Goal: Connect with others: Connect with others

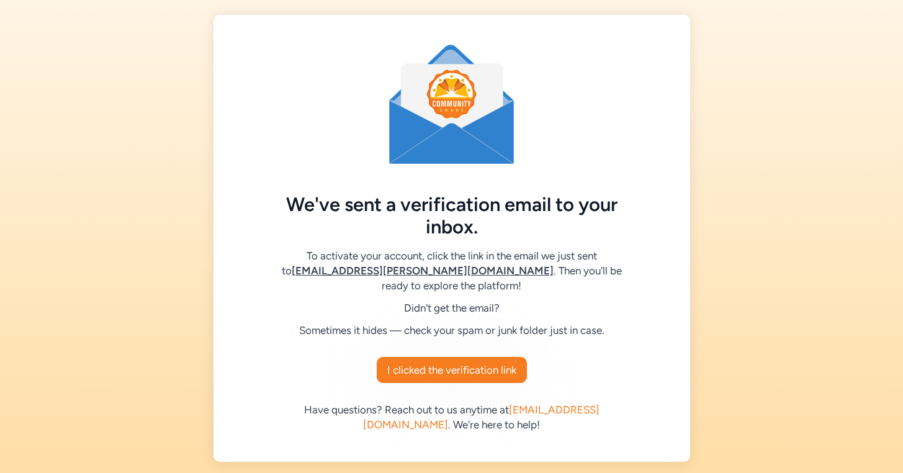
click at [810, 107] on div "We've sent a verification email to your inbox. To activate your account, click …" at bounding box center [451, 238] width 903 height 476
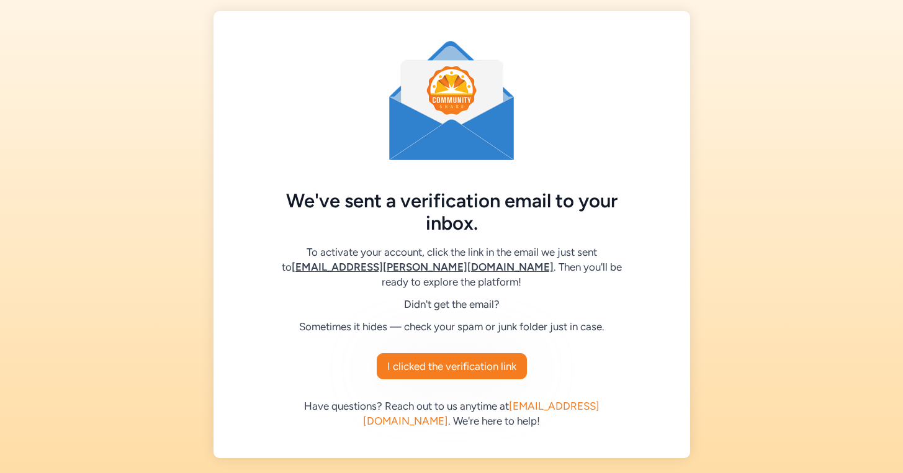
click at [766, 100] on div "We've sent a verification email to your inbox. To activate your account, click …" at bounding box center [451, 234] width 903 height 476
click at [810, 136] on div "We've sent a verification email to your inbox. To activate your account, click …" at bounding box center [451, 234] width 903 height 476
click at [454, 378] on button "I clicked the verification link" at bounding box center [452, 366] width 150 height 26
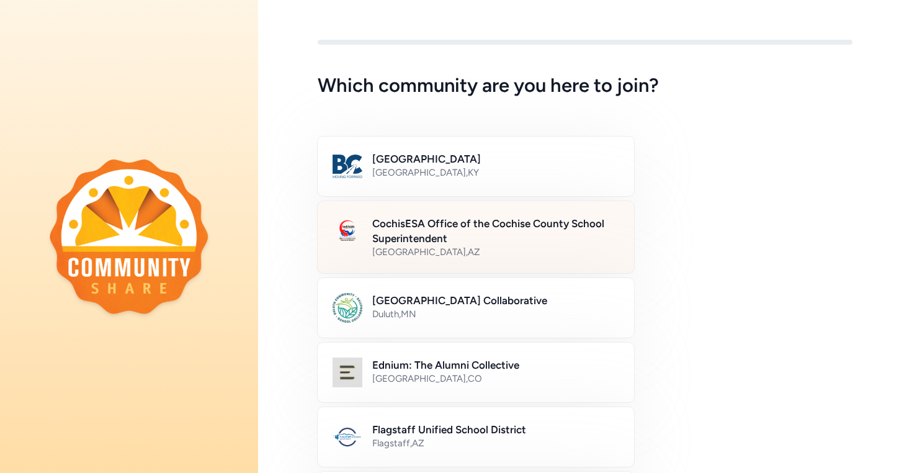
click at [467, 230] on h2 "CochisESA Office of the Cochise County School Superintendent" at bounding box center [495, 231] width 247 height 30
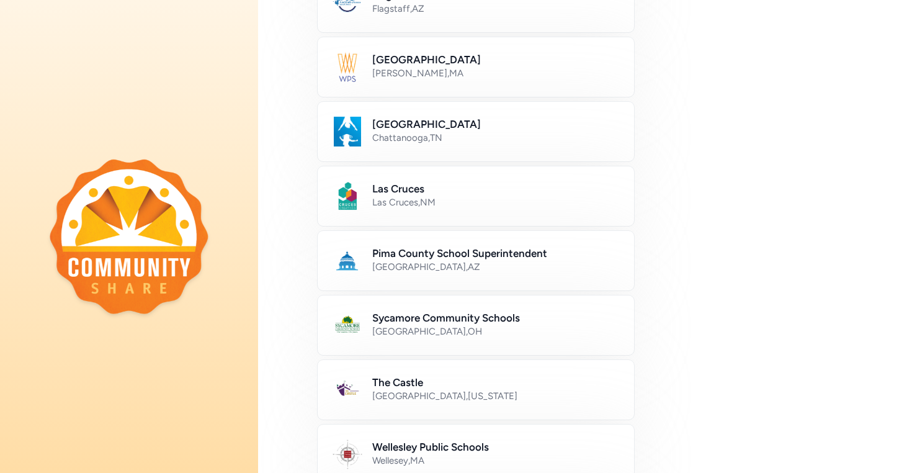
scroll to position [682, 0]
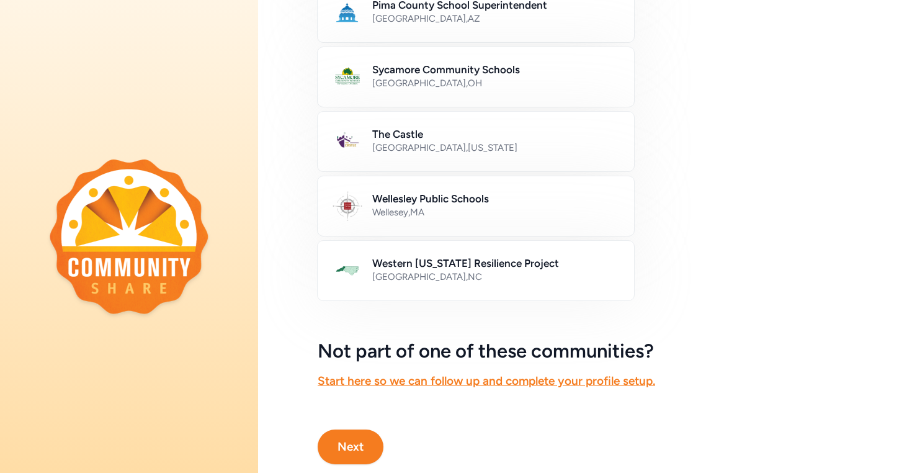
click at [358, 447] on button "Next" at bounding box center [351, 446] width 66 height 35
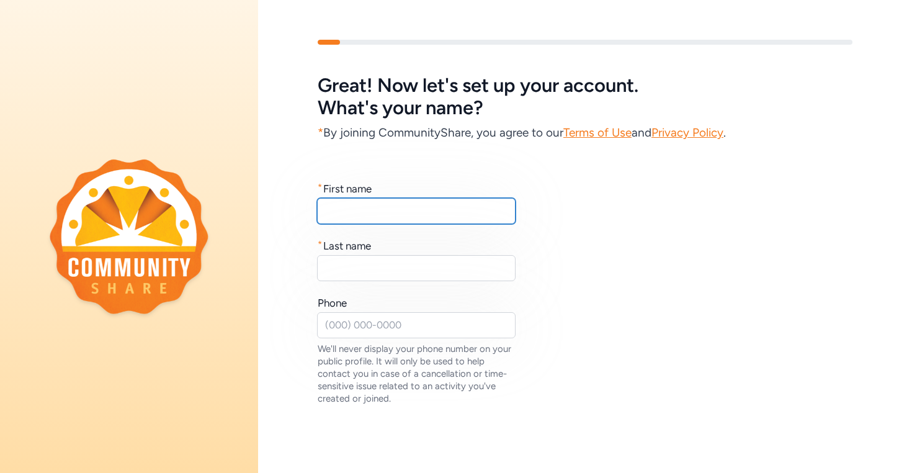
click at [377, 212] on input "text" at bounding box center [416, 211] width 199 height 26
type input "[PERSON_NAME]"
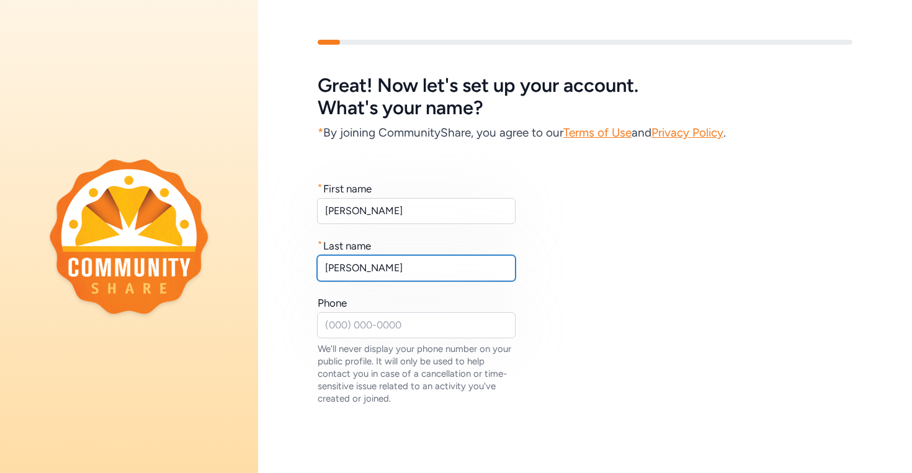
scroll to position [85, 0]
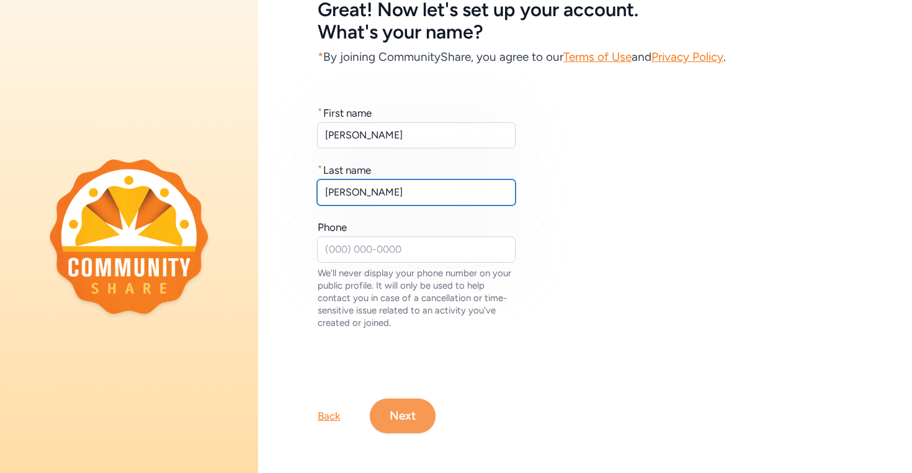
type input "[PERSON_NAME]"
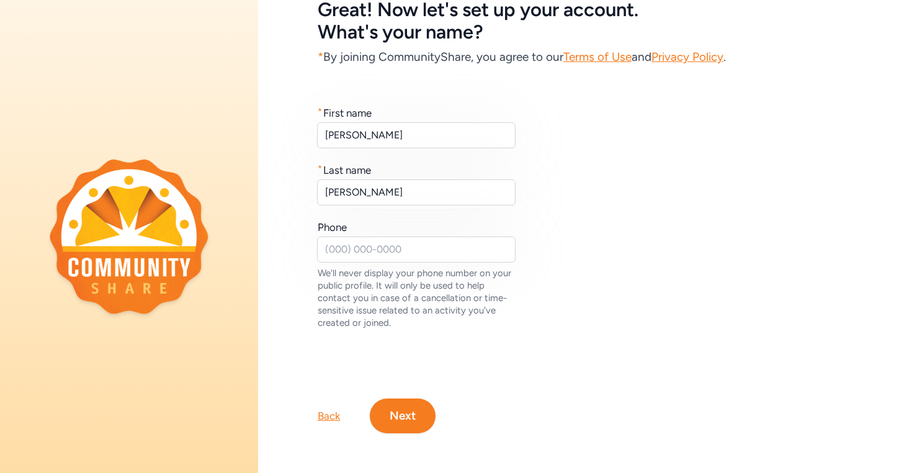
click at [396, 414] on button "Next" at bounding box center [403, 415] width 66 height 35
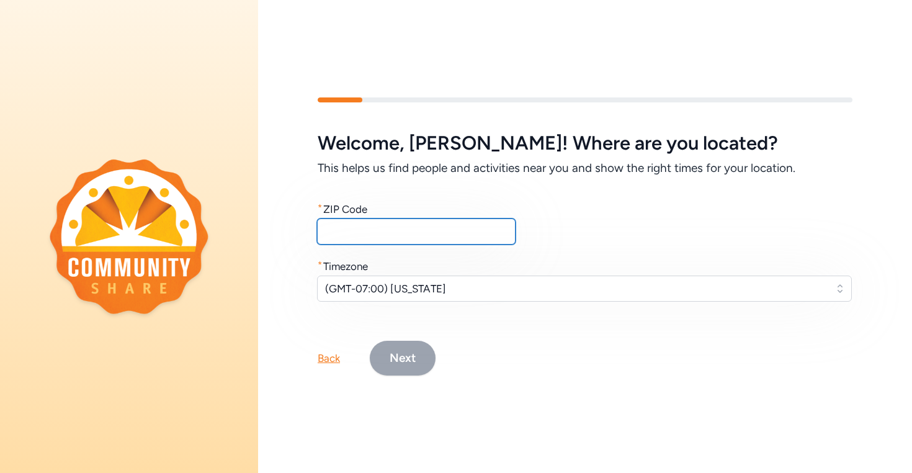
click at [417, 224] on input "text" at bounding box center [416, 231] width 199 height 26
type input "85670"
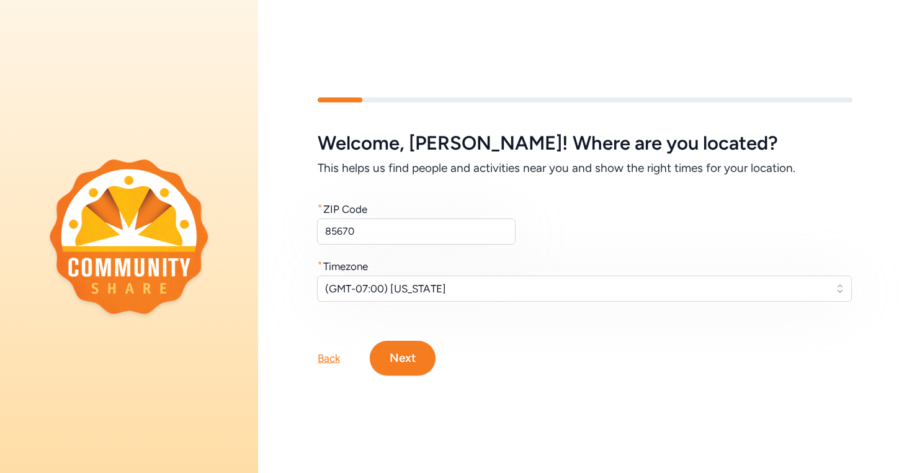
click at [422, 360] on button "Next" at bounding box center [403, 358] width 66 height 35
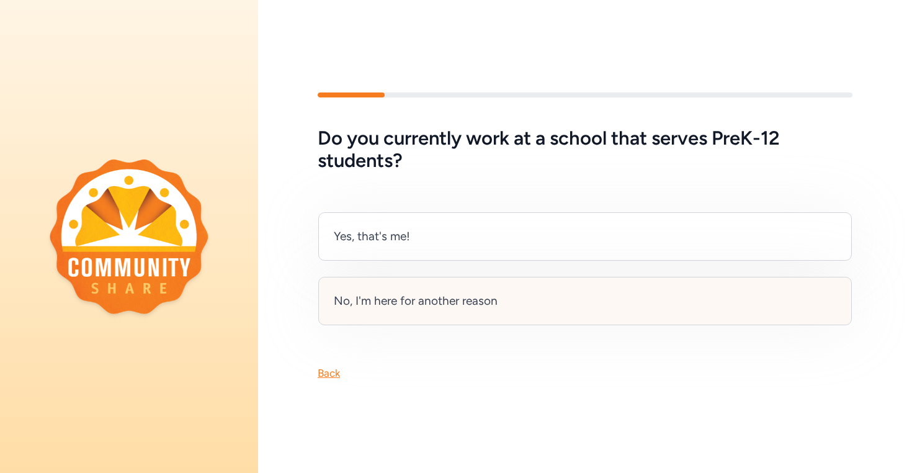
click at [503, 302] on div "No, I'm here for another reason" at bounding box center [585, 301] width 534 height 48
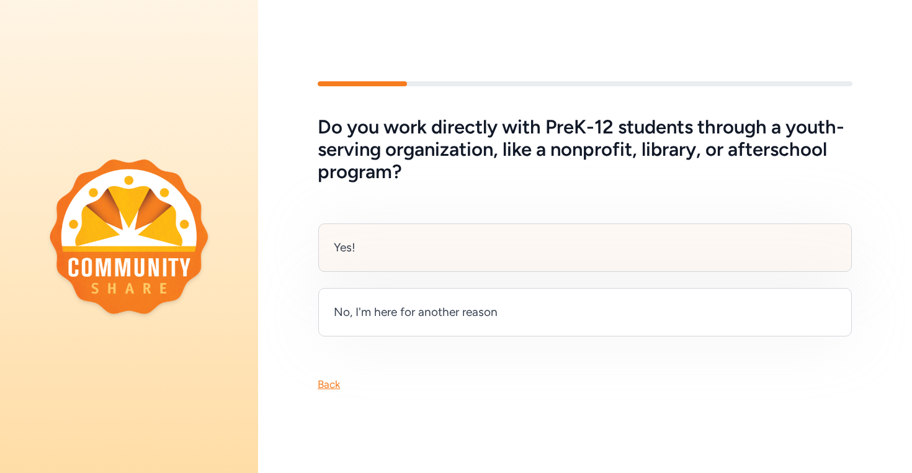
click at [350, 239] on div "Yes!" at bounding box center [345, 247] width 22 height 17
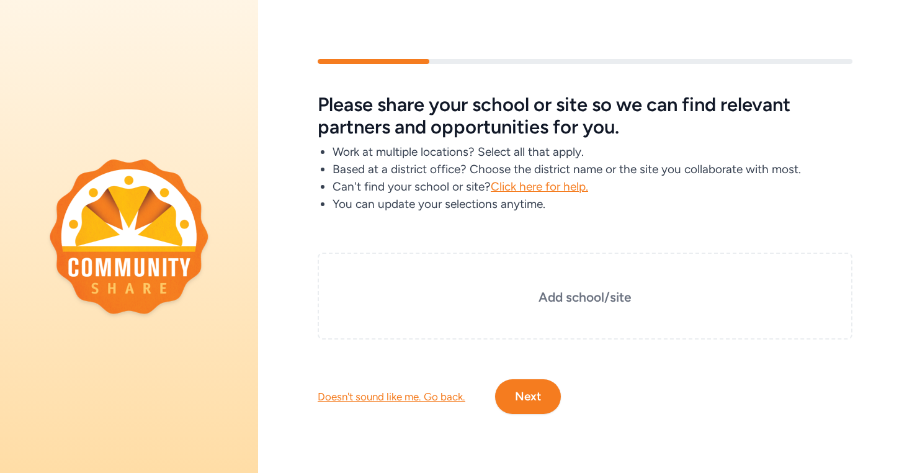
click at [532, 400] on button "Next" at bounding box center [528, 396] width 66 height 35
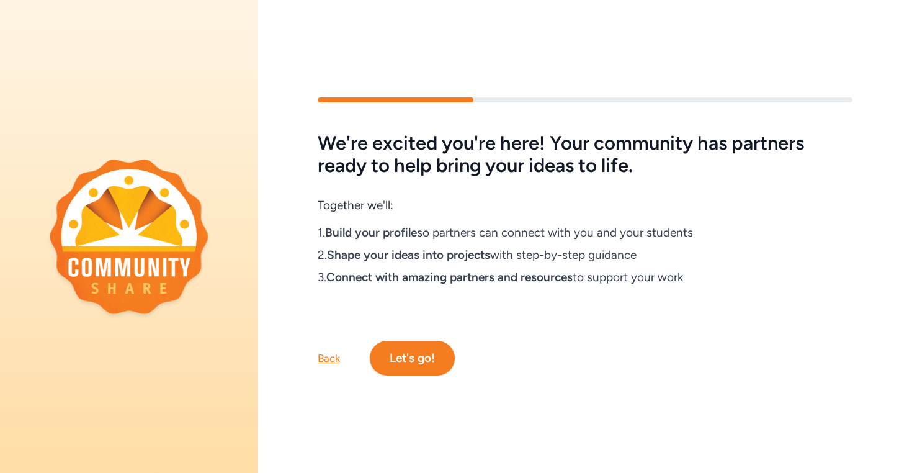
click at [426, 351] on button "Let's go!" at bounding box center [412, 358] width 85 height 35
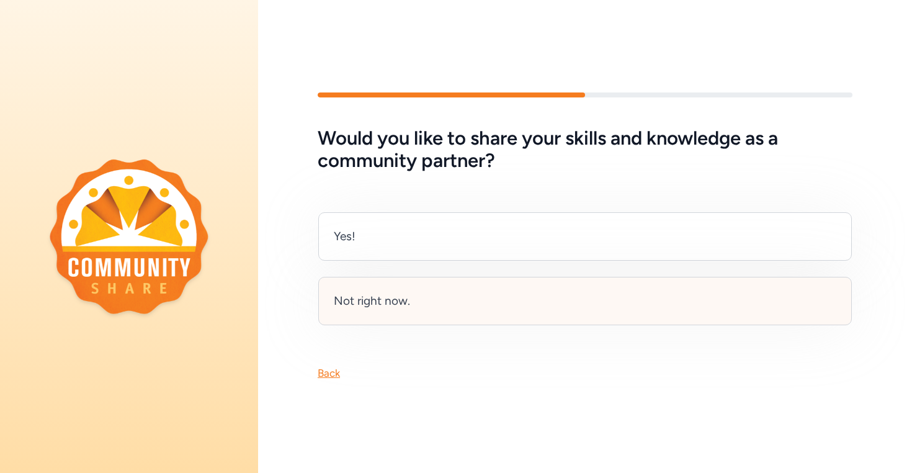
click at [401, 297] on div "Not right now." at bounding box center [372, 300] width 76 height 17
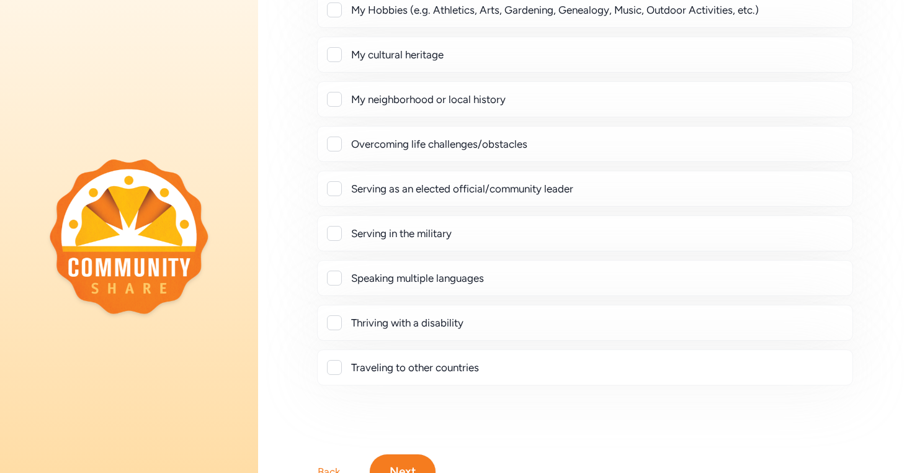
scroll to position [251, 0]
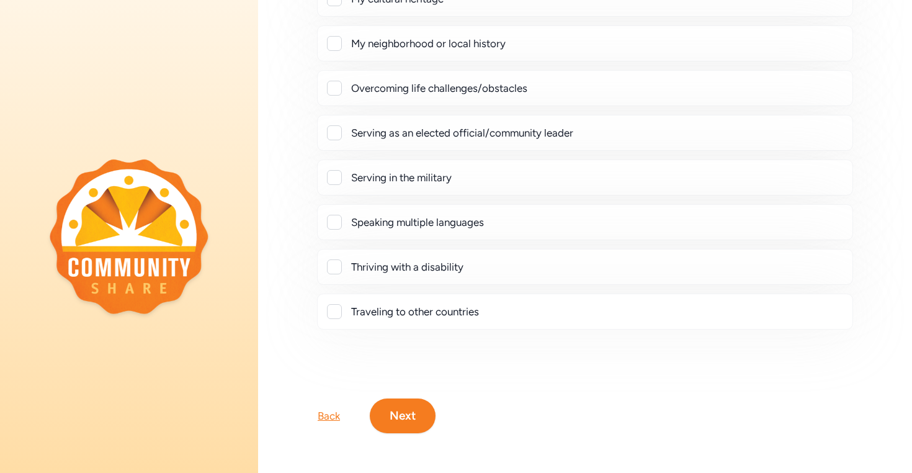
click at [398, 400] on button "Next" at bounding box center [403, 415] width 66 height 35
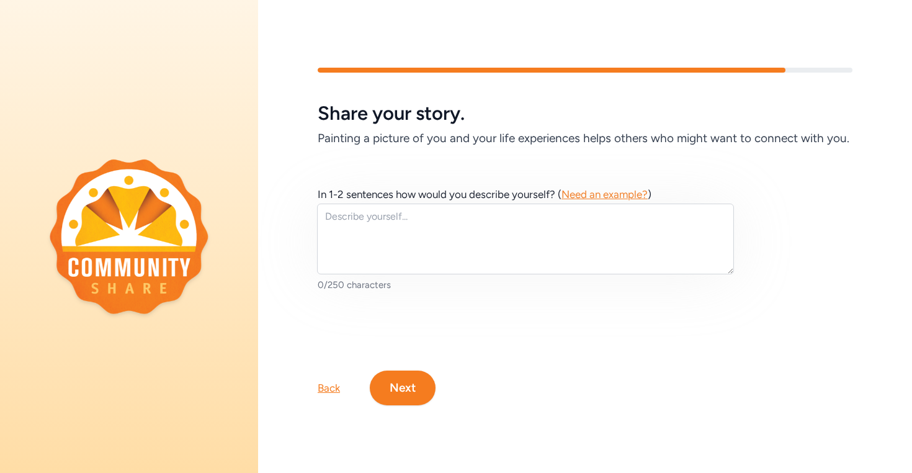
click at [409, 386] on button "Next" at bounding box center [403, 387] width 66 height 35
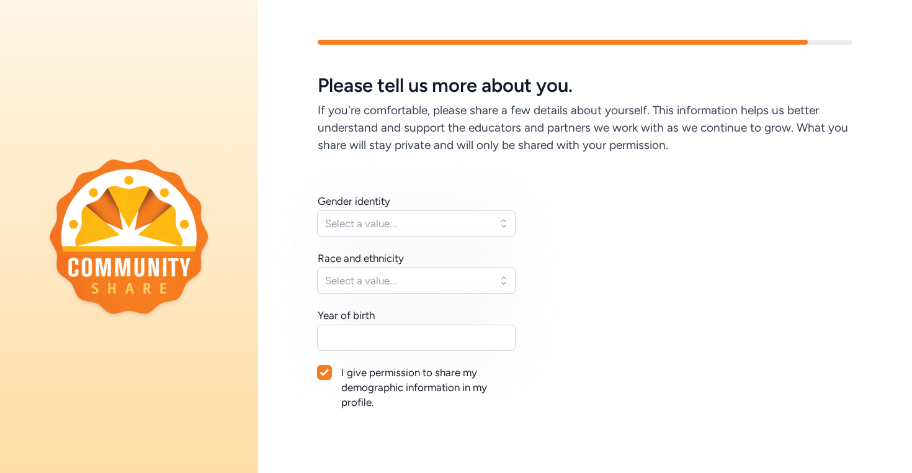
click at [433, 236] on div "Gender identity Select a value... Race and ethnicity Select a value... Year of …" at bounding box center [417, 302] width 199 height 216
click at [323, 370] on icon at bounding box center [324, 372] width 9 height 7
checkbox input "false"
click at [360, 286] on span "Select a value..." at bounding box center [407, 280] width 165 height 15
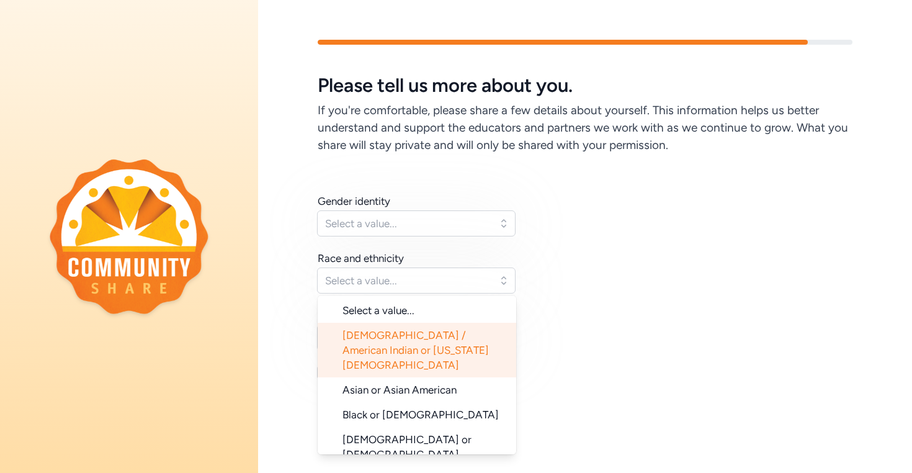
scroll to position [62, 0]
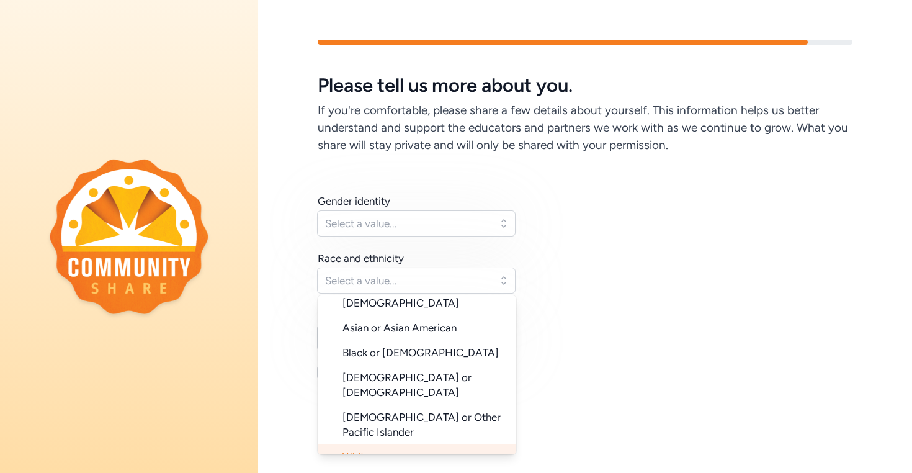
click at [383, 444] on li "White" at bounding box center [417, 456] width 199 height 25
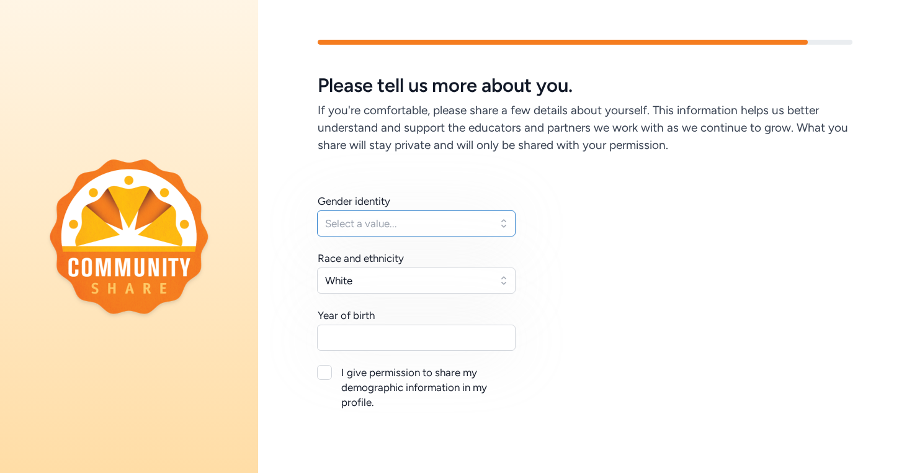
click at [385, 219] on span "Select a value..." at bounding box center [407, 223] width 165 height 15
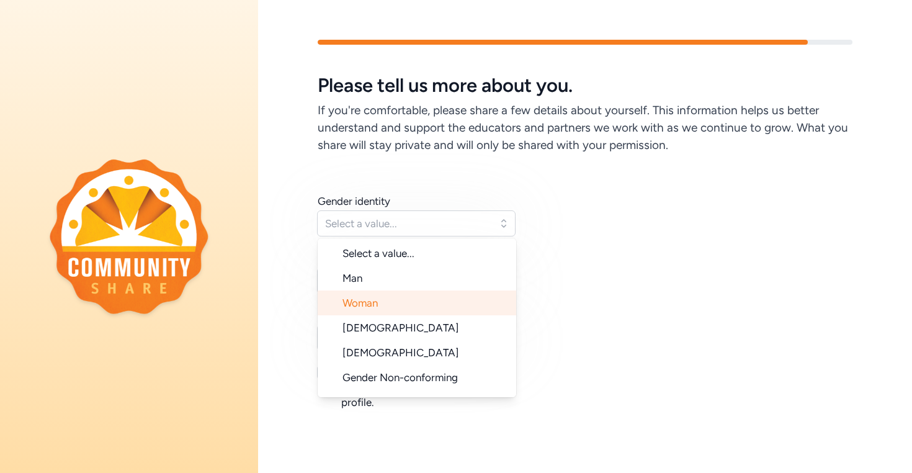
click at [378, 300] on span "Woman" at bounding box center [359, 303] width 35 height 12
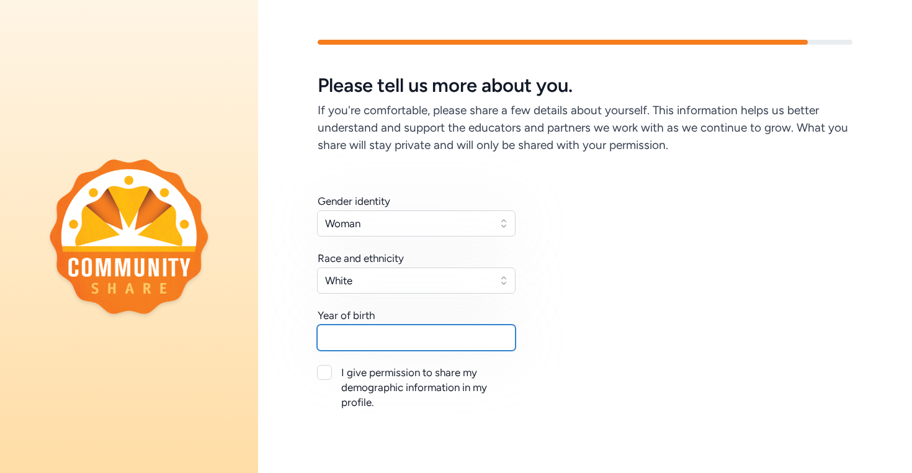
click at [370, 341] on input "text" at bounding box center [416, 337] width 199 height 26
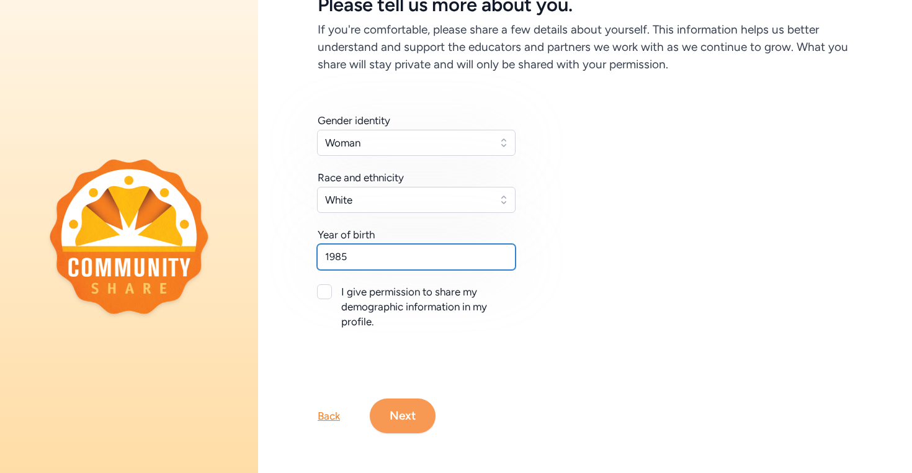
type input "1985"
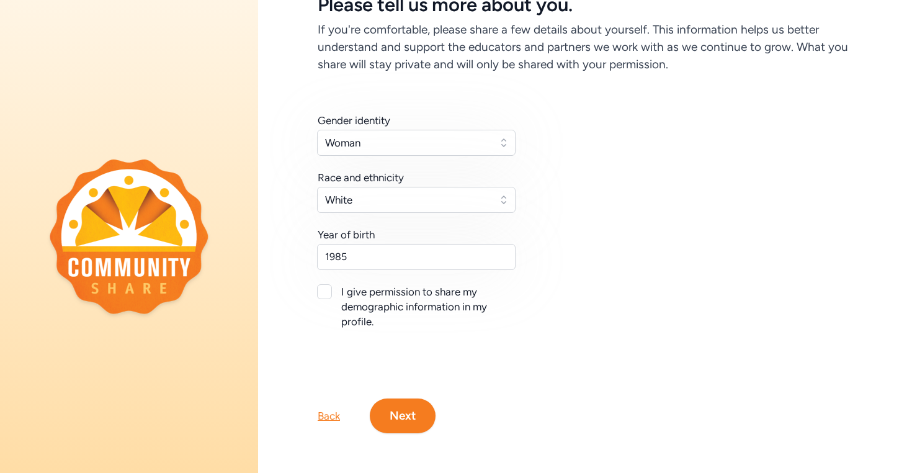
click at [400, 406] on button "Next" at bounding box center [403, 415] width 66 height 35
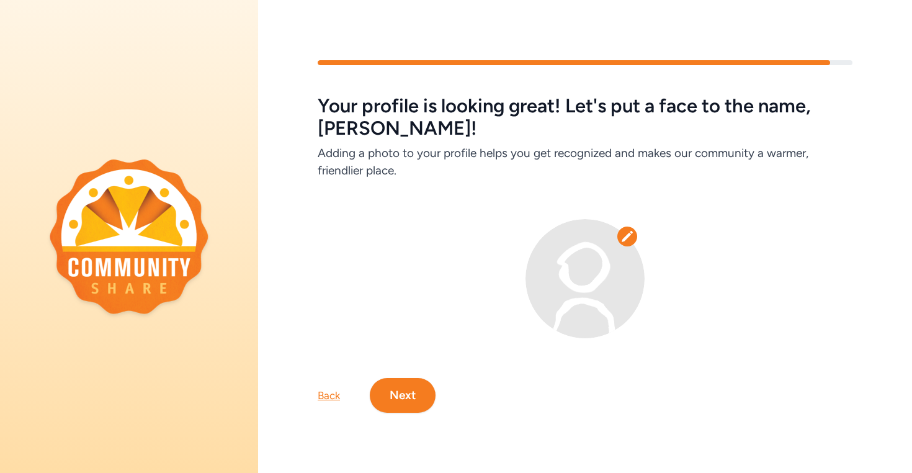
click at [411, 391] on button "Next" at bounding box center [403, 395] width 66 height 35
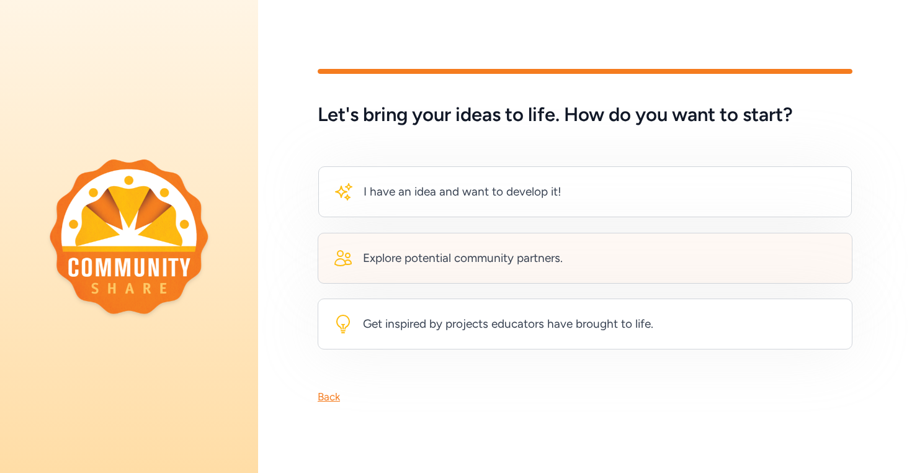
click at [568, 256] on div "Explore potential community partners." at bounding box center [585, 258] width 535 height 51
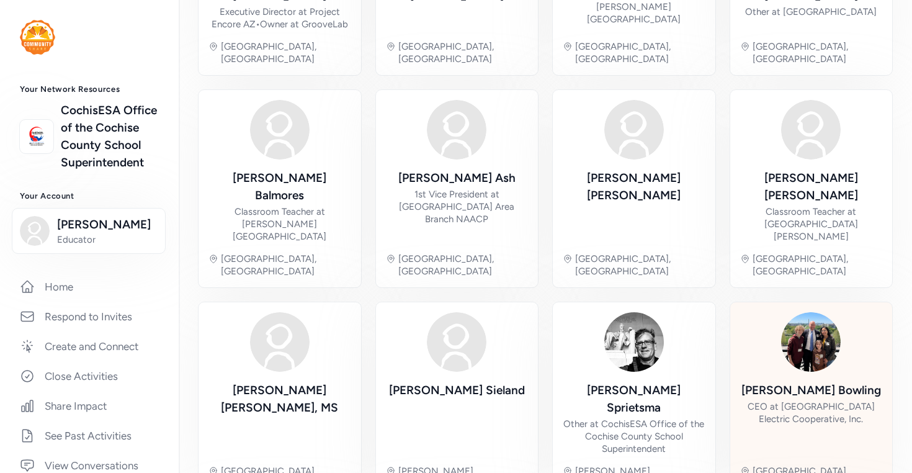
scroll to position [431, 0]
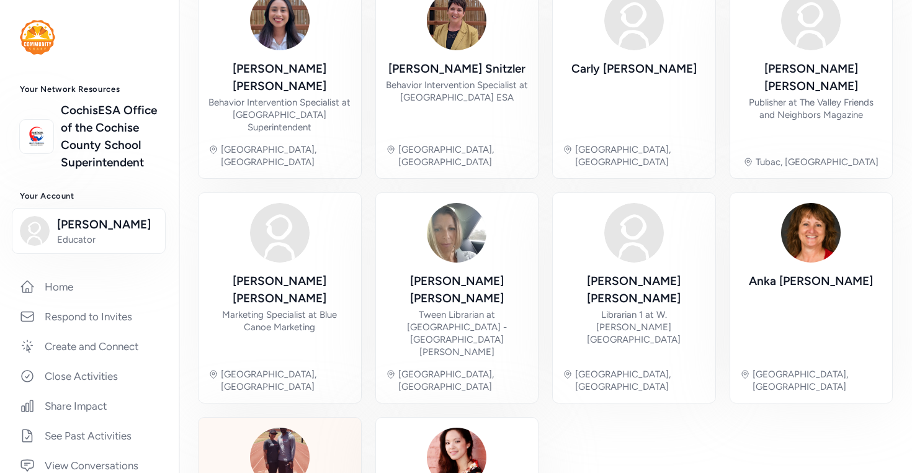
scroll to position [444, 0]
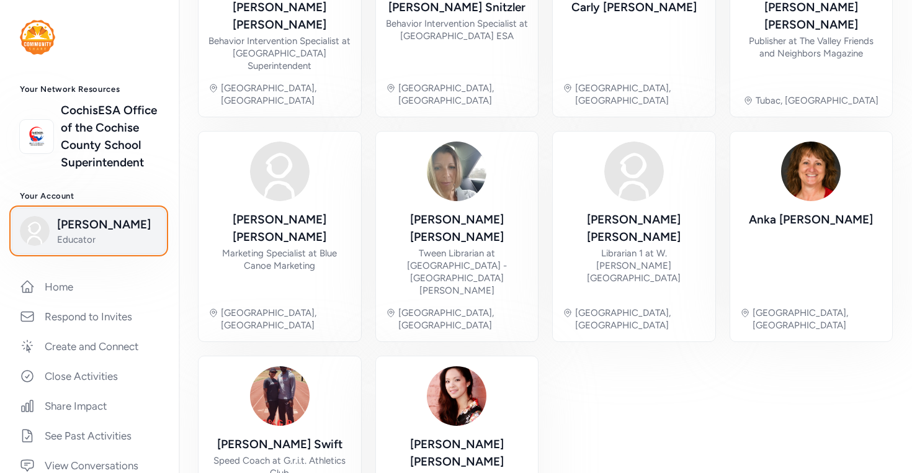
click at [86, 246] on span "Educator" at bounding box center [107, 239] width 101 height 12
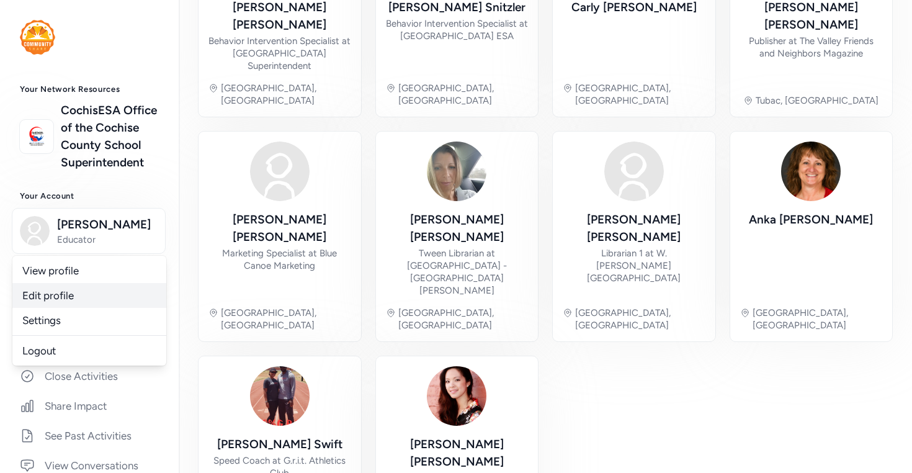
click at [58, 308] on link "Edit profile" at bounding box center [89, 295] width 154 height 25
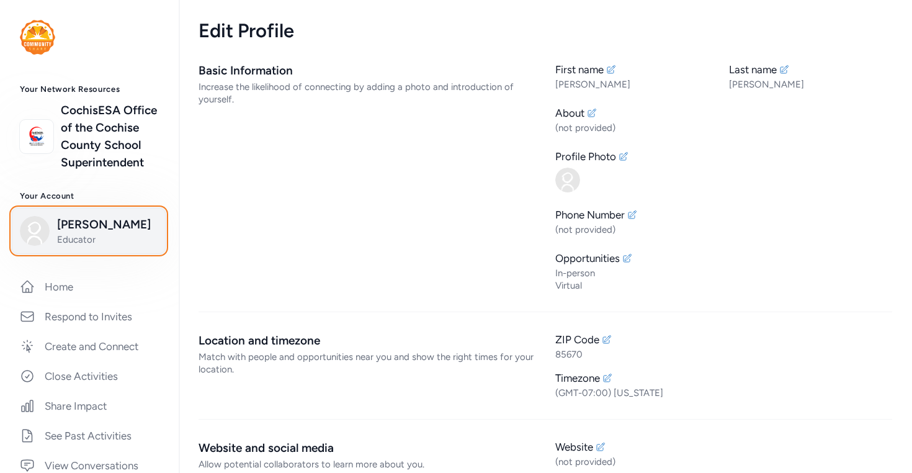
click at [104, 246] on span "Educator" at bounding box center [107, 239] width 101 height 12
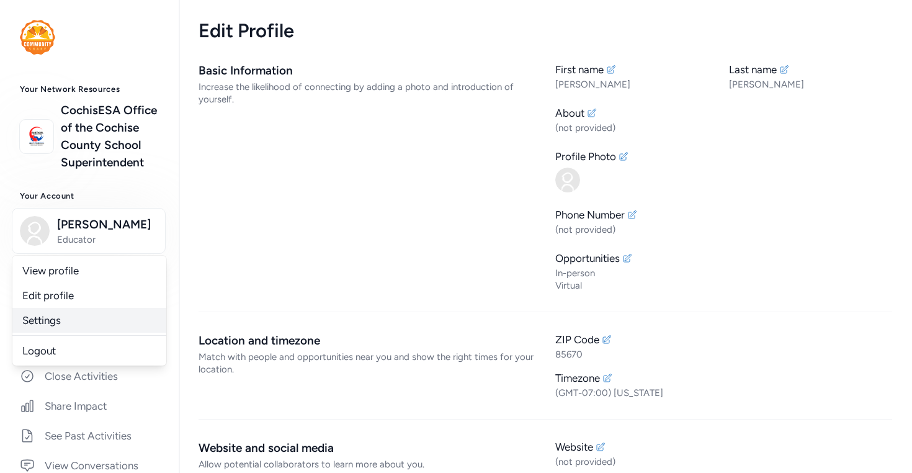
click at [55, 333] on link "Settings" at bounding box center [89, 320] width 154 height 25
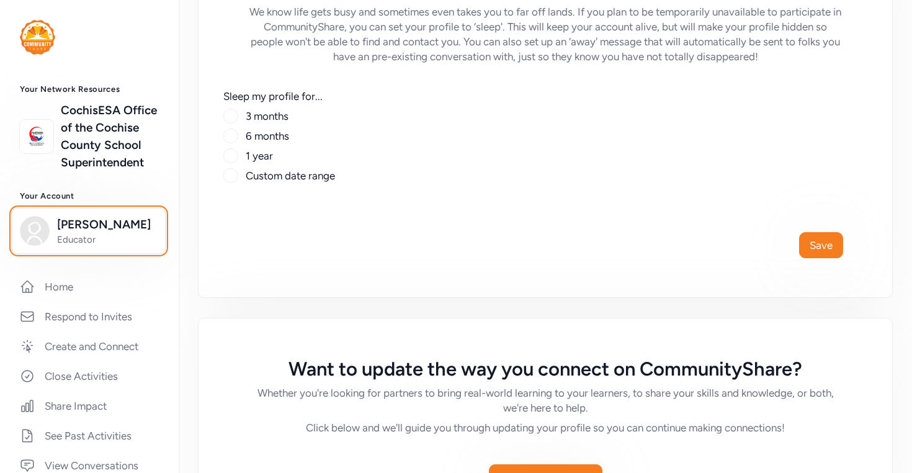
scroll to position [682, 0]
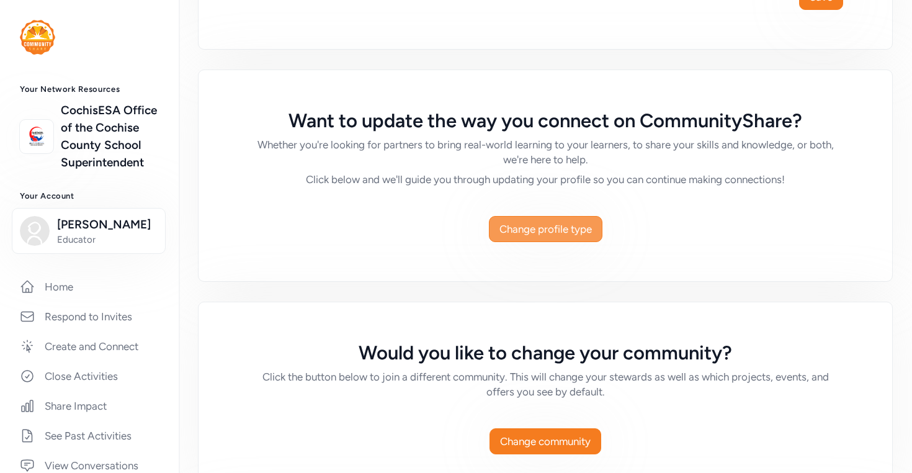
click at [521, 220] on button "Change profile type" at bounding box center [546, 229] width 114 height 26
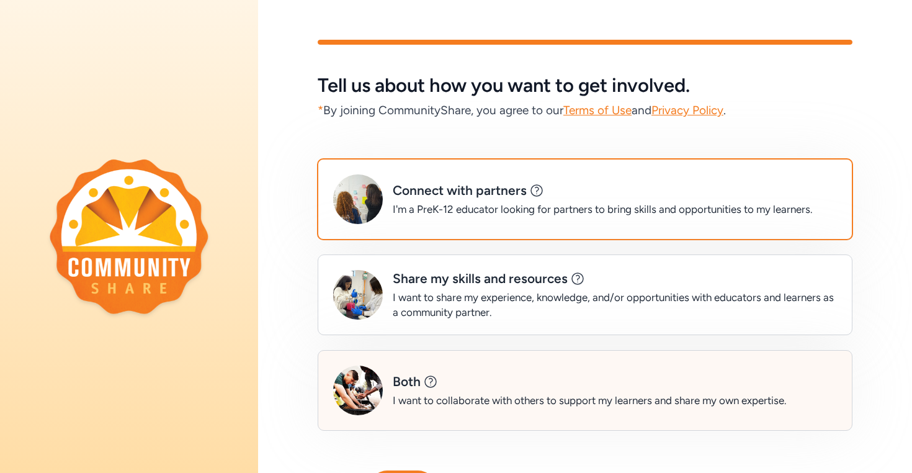
click at [666, 403] on div "I want to collaborate with others to support my learners and share my own exper…" at bounding box center [590, 400] width 394 height 15
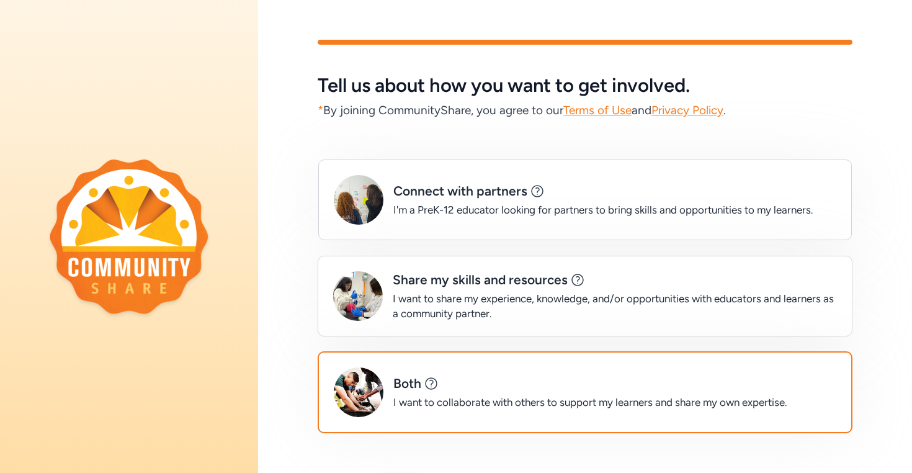
scroll to position [84, 0]
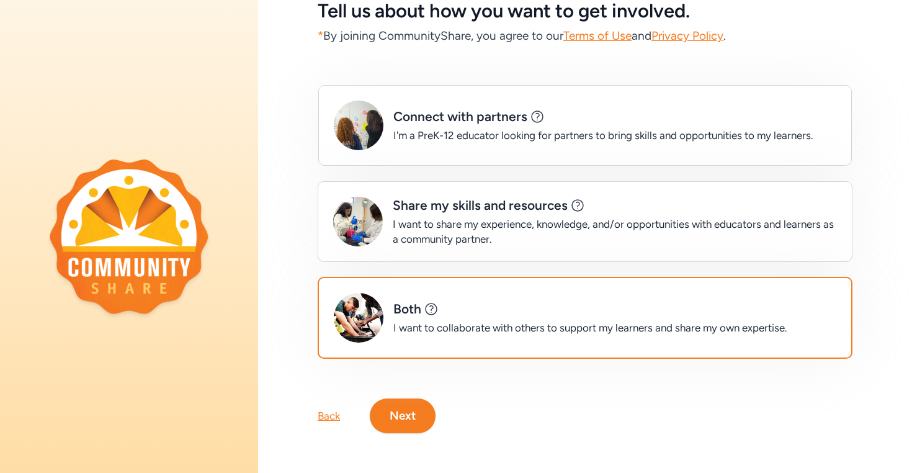
click at [408, 411] on button "Next" at bounding box center [403, 415] width 66 height 35
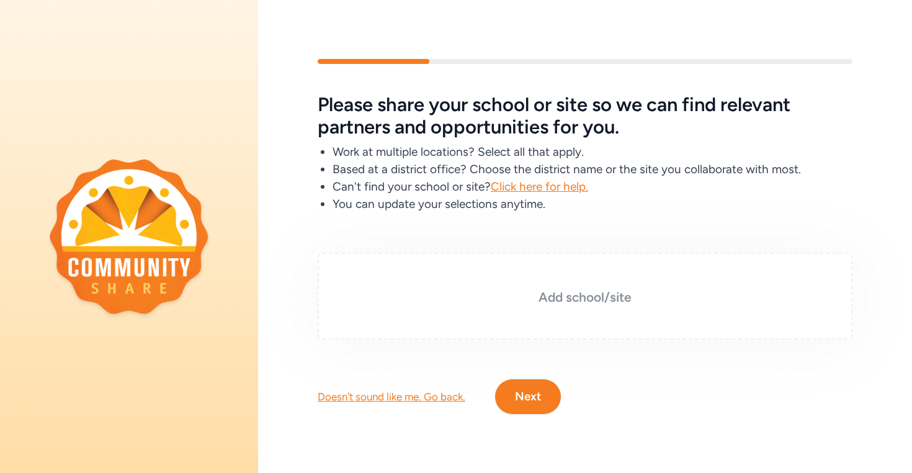
click at [426, 282] on div "Add school/site" at bounding box center [585, 296] width 535 height 87
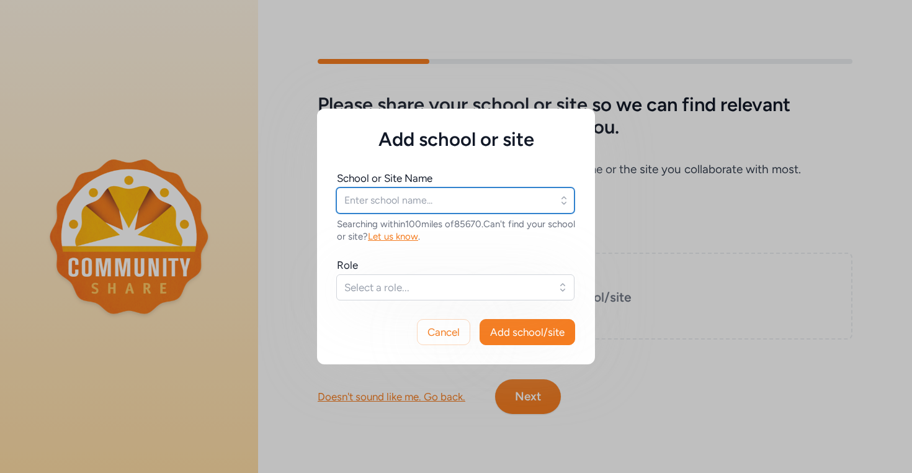
click at [413, 205] on input "text" at bounding box center [455, 200] width 238 height 26
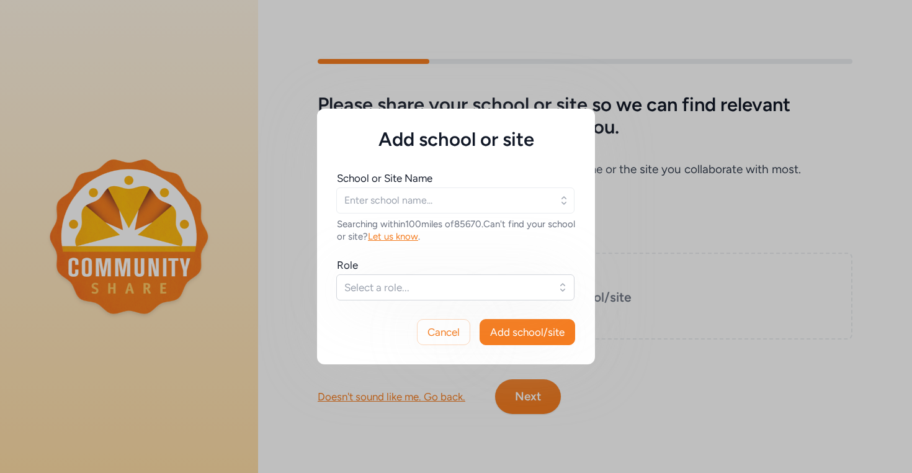
click at [563, 197] on icon "button" at bounding box center [563, 200] width 5 height 8
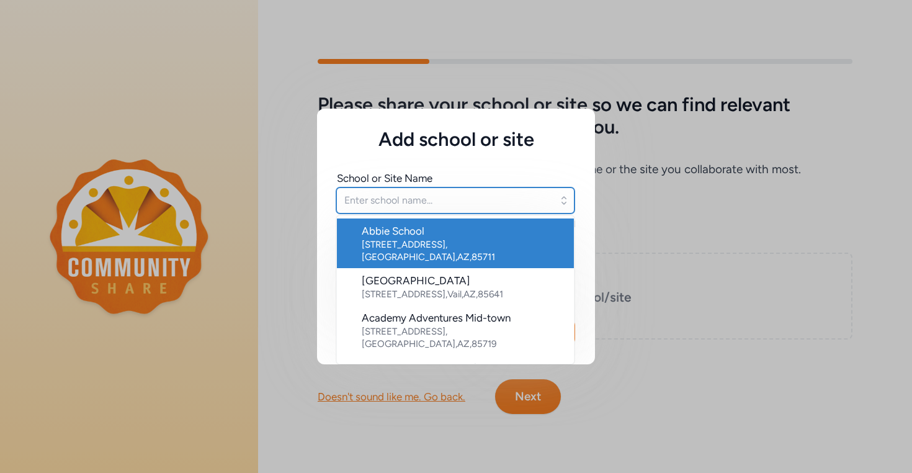
click at [470, 200] on input "text" at bounding box center [455, 200] width 238 height 26
click at [401, 154] on div "School or Site Name Abbie School [STREET_ADDRESS][GEOGRAPHIC_DATA] [STREET_ADDR…" at bounding box center [456, 225] width 278 height 149
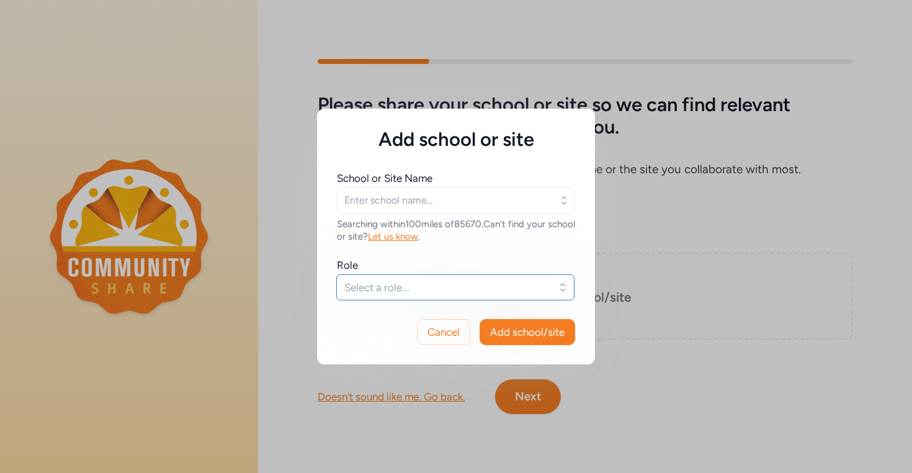
click at [384, 284] on span "Select a role..." at bounding box center [446, 287] width 205 height 15
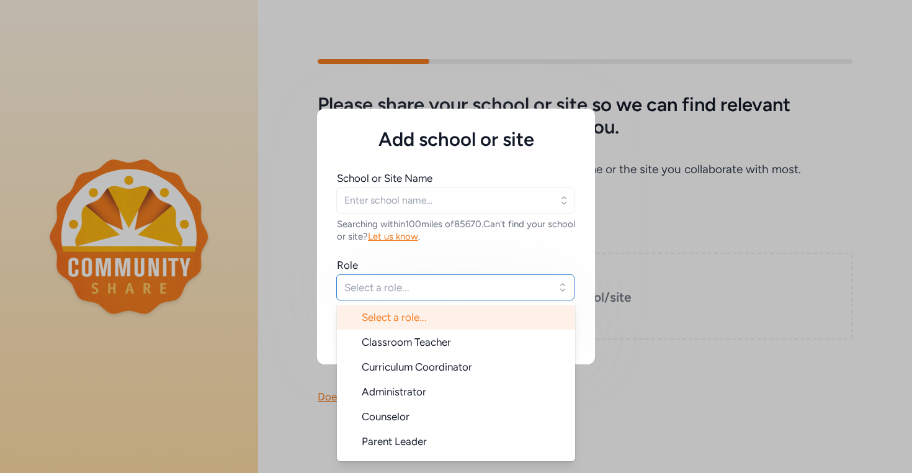
click at [384, 284] on span "Select a role..." at bounding box center [446, 287] width 205 height 15
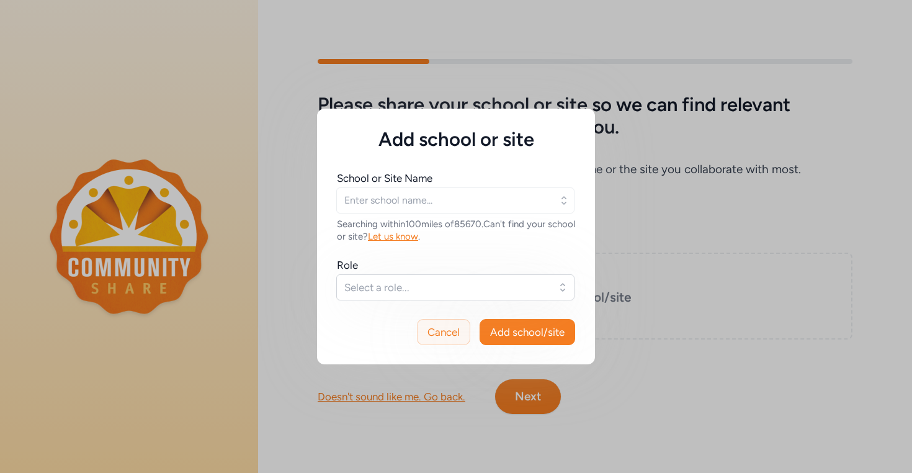
click at [436, 332] on span "Cancel" at bounding box center [443, 331] width 32 height 15
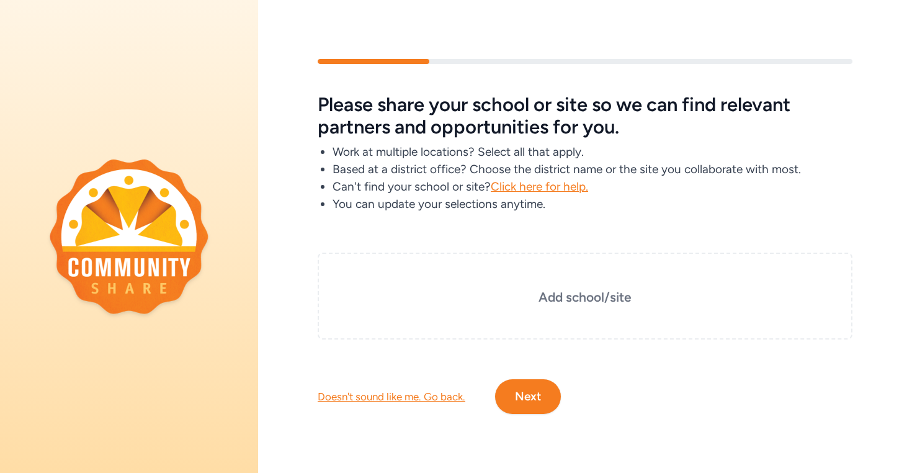
click at [434, 396] on div "Doesn't sound like me. Go back." at bounding box center [392, 396] width 148 height 15
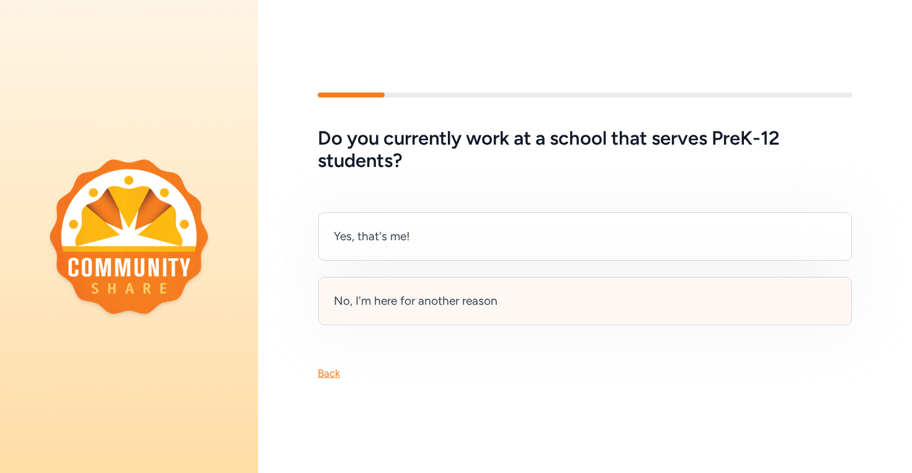
click at [457, 307] on div "No, I'm here for another reason" at bounding box center [585, 301] width 534 height 48
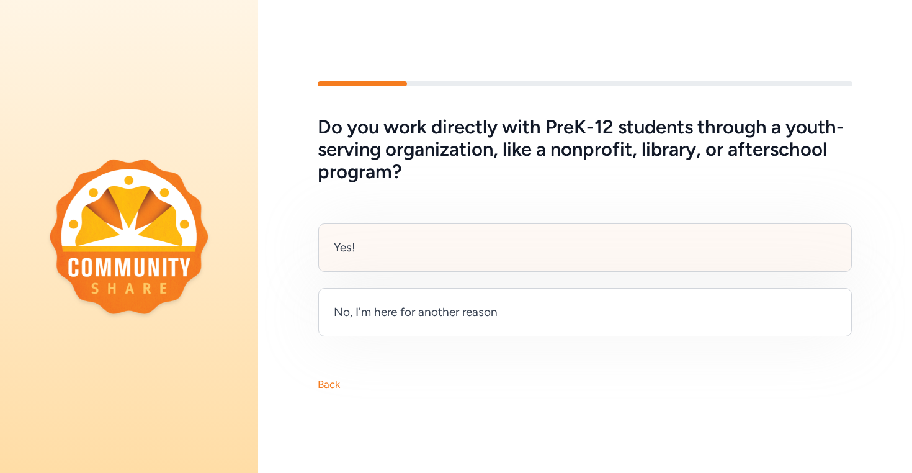
click at [557, 249] on div "Yes!" at bounding box center [585, 247] width 534 height 48
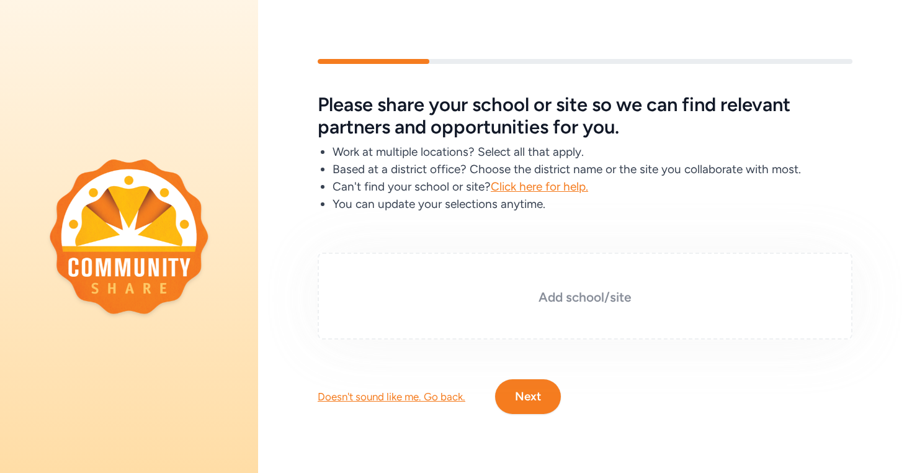
click at [520, 289] on h3 "Add school/site" at bounding box center [585, 297] width 473 height 17
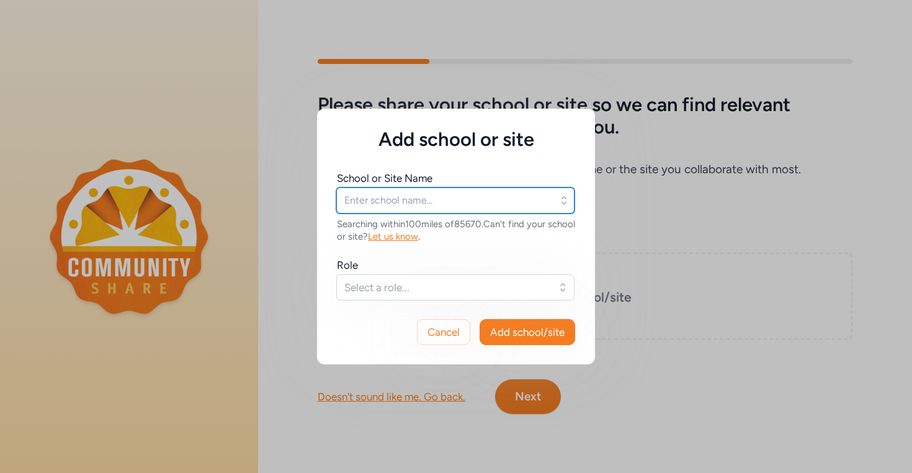
click at [427, 196] on input "text" at bounding box center [455, 200] width 238 height 26
type input "C"
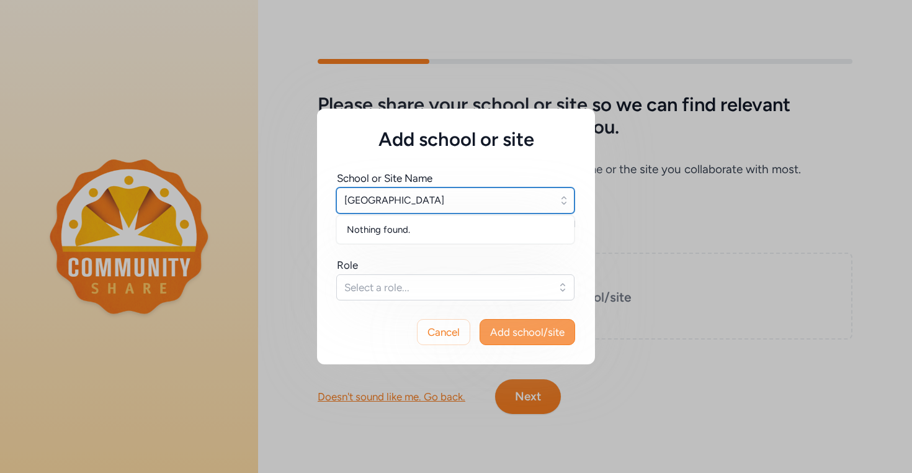
type input "[GEOGRAPHIC_DATA]"
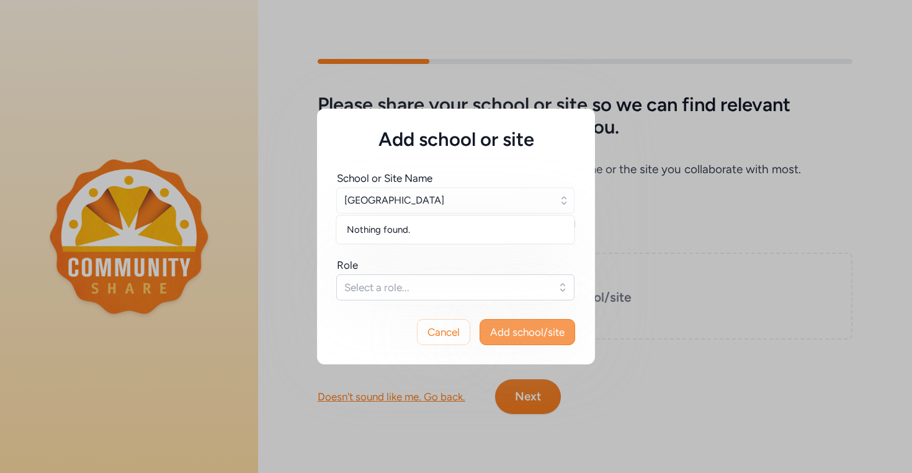
click at [542, 324] on span "Add school/site" at bounding box center [527, 331] width 74 height 15
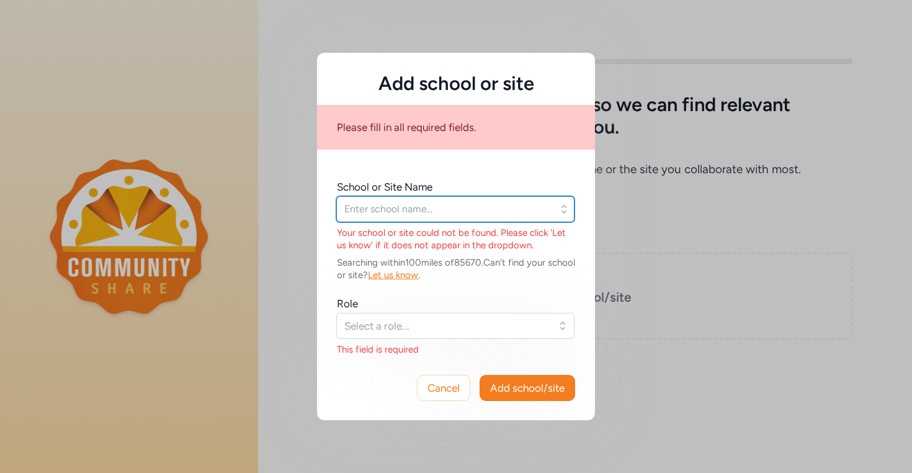
click at [442, 208] on input "text" at bounding box center [455, 209] width 238 height 26
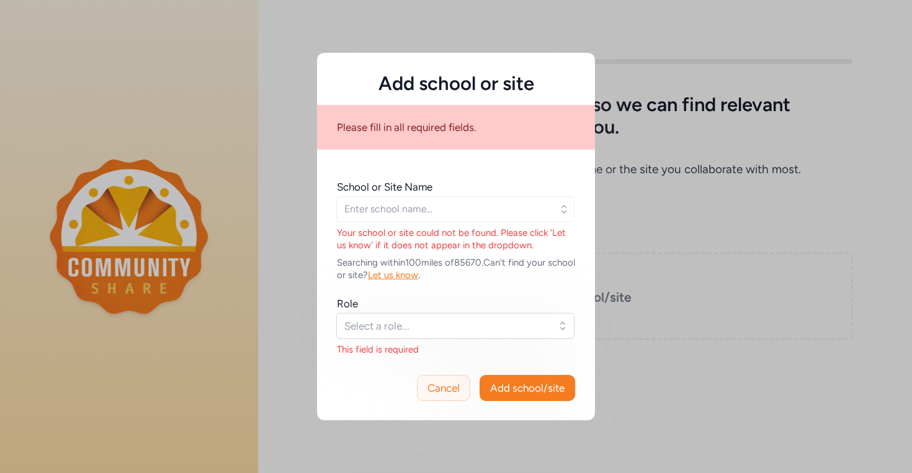
click at [450, 390] on span "Cancel" at bounding box center [443, 387] width 32 height 15
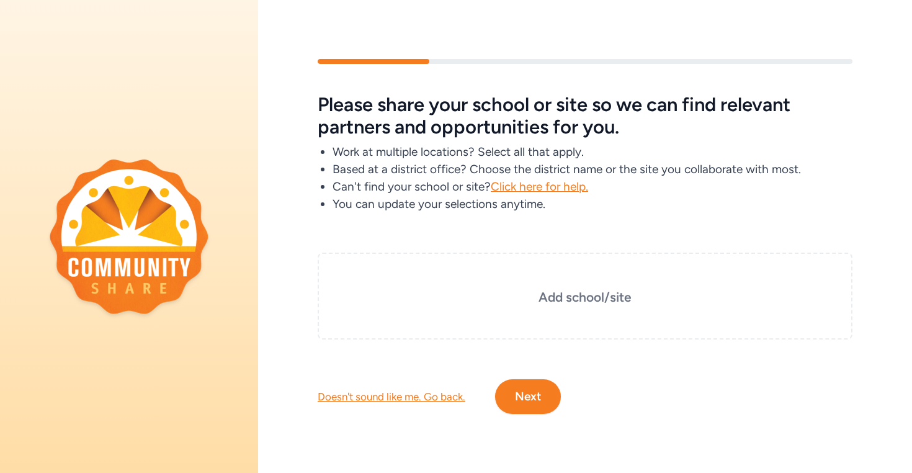
click at [421, 392] on div "Doesn't sound like me. Go back." at bounding box center [392, 396] width 148 height 15
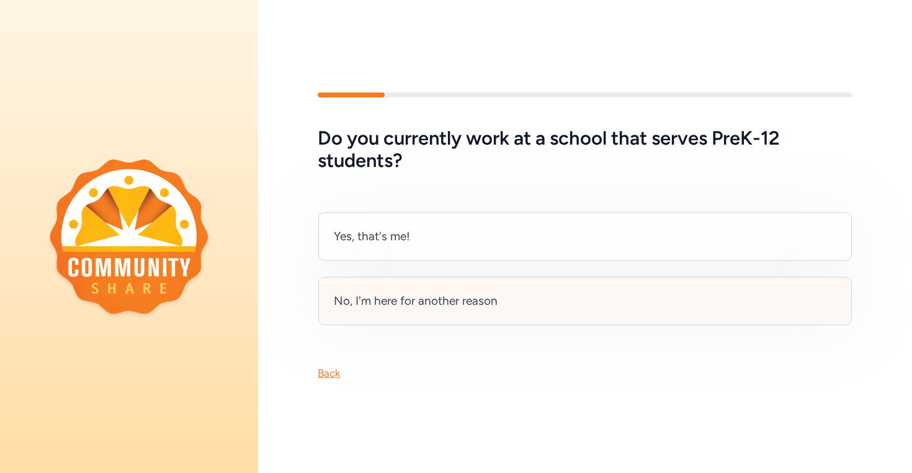
click at [403, 298] on div "No, I'm here for another reason" at bounding box center [416, 300] width 164 height 17
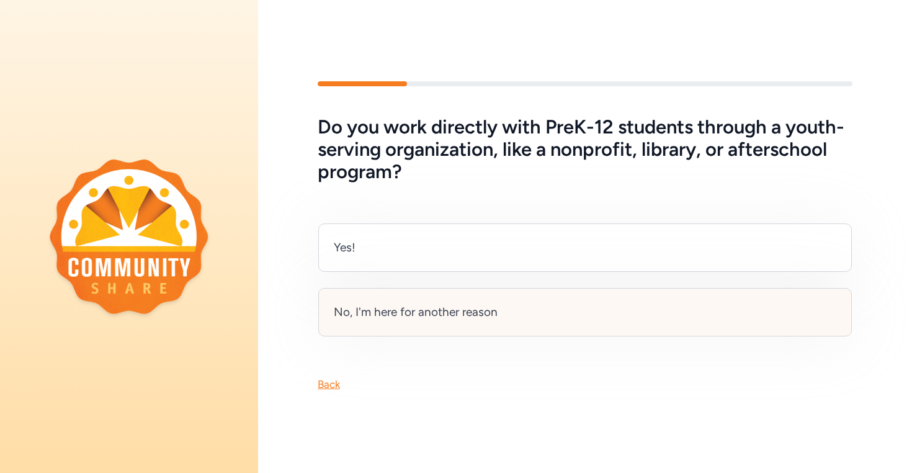
click at [380, 306] on div "No, I'm here for another reason" at bounding box center [416, 311] width 164 height 17
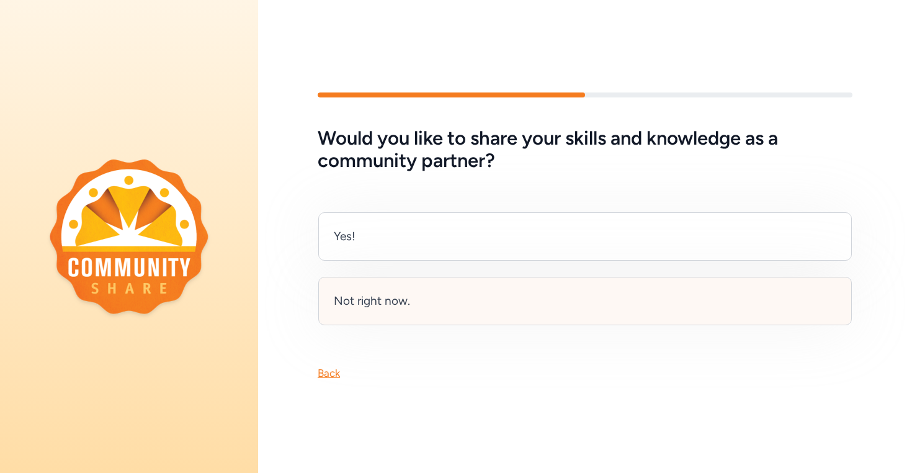
click at [438, 306] on div "Not right now." at bounding box center [585, 301] width 534 height 48
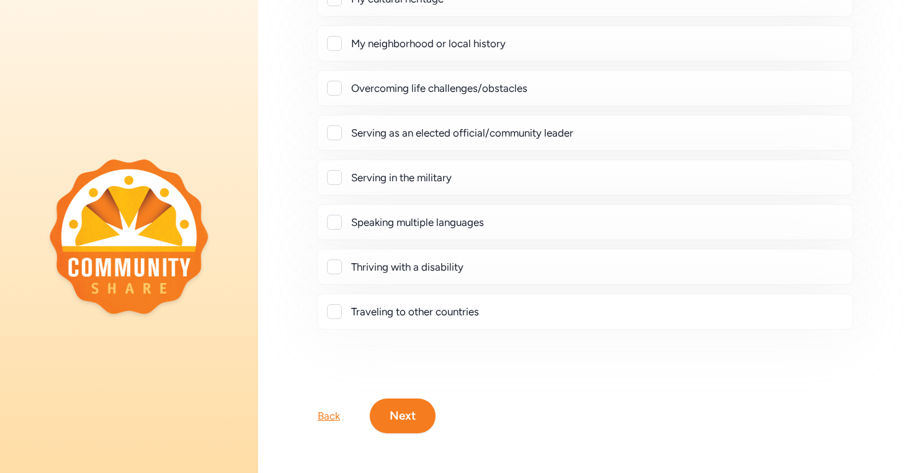
scroll to position [251, 0]
click at [408, 412] on button "Next" at bounding box center [403, 415] width 66 height 35
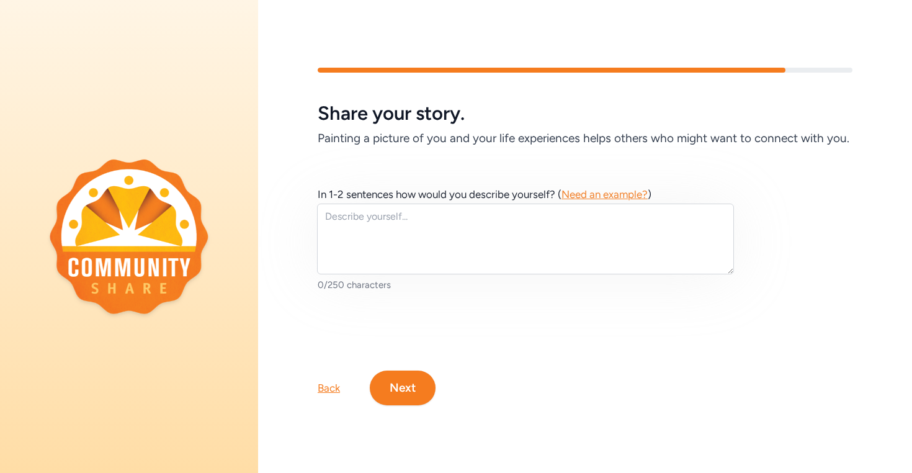
click at [395, 393] on button "Next" at bounding box center [403, 387] width 66 height 35
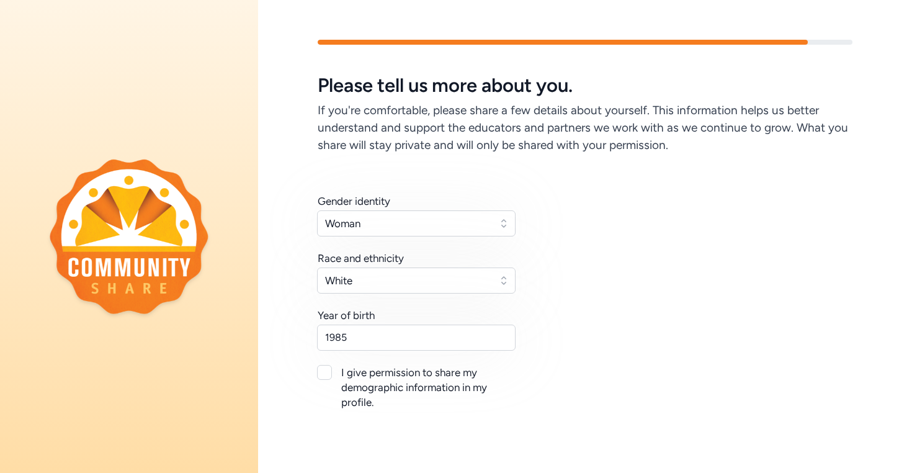
scroll to position [90, 0]
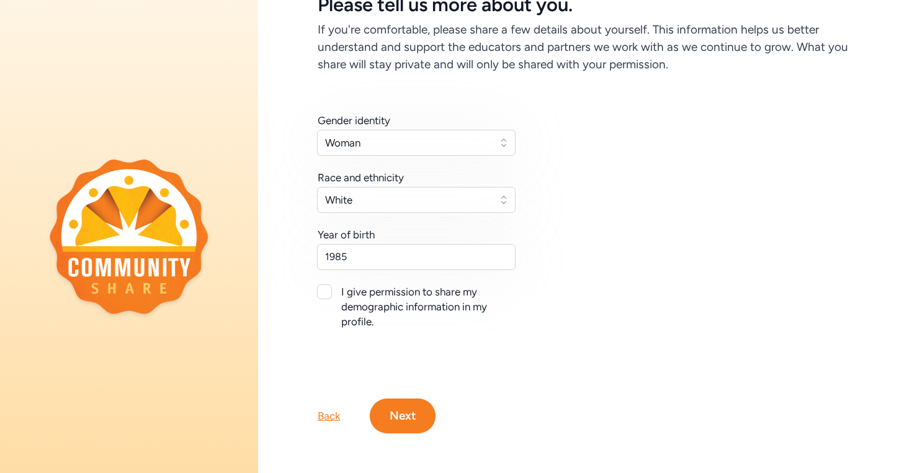
click at [407, 409] on button "Next" at bounding box center [403, 415] width 66 height 35
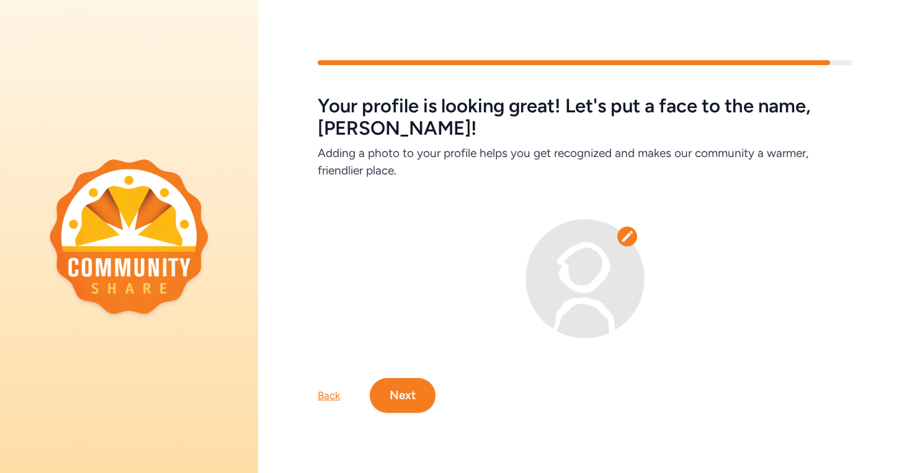
click at [409, 381] on button "Next" at bounding box center [403, 395] width 66 height 35
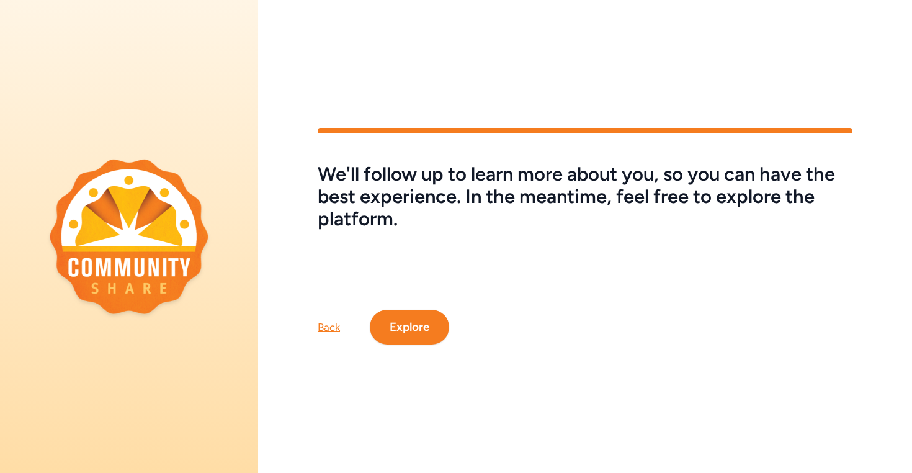
click at [436, 324] on button "Explore" at bounding box center [409, 327] width 79 height 35
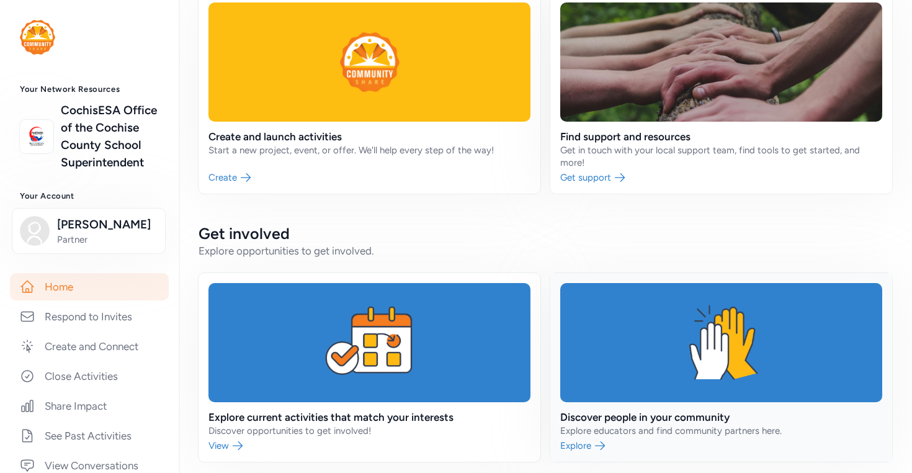
scroll to position [248, 0]
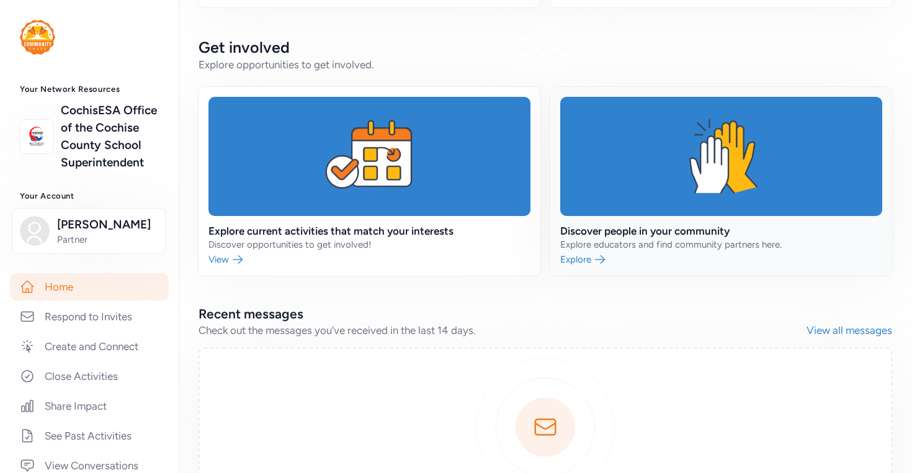
click at [574, 261] on link at bounding box center [721, 181] width 342 height 189
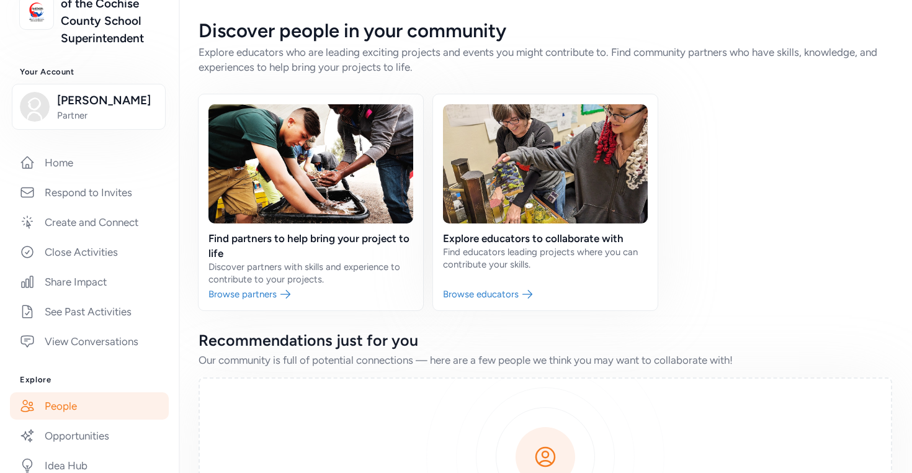
scroll to position [248, 0]
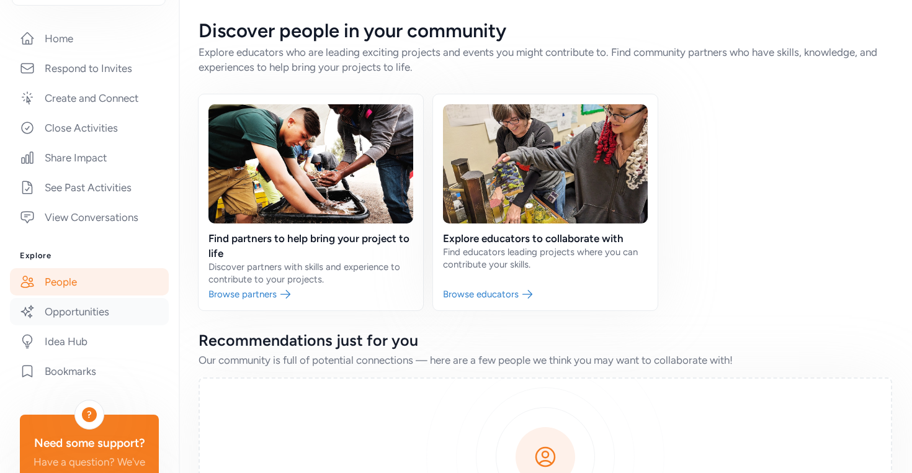
click at [84, 320] on link "Opportunities" at bounding box center [89, 311] width 159 height 27
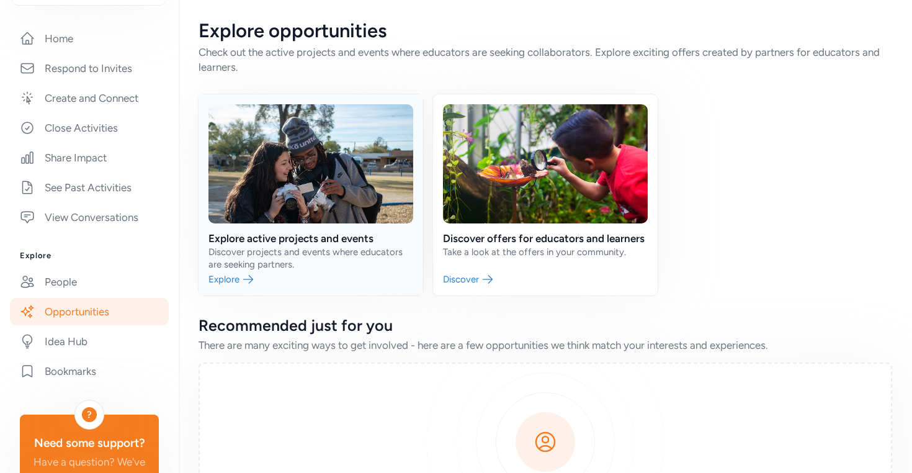
click at [262, 270] on link at bounding box center [311, 194] width 225 height 201
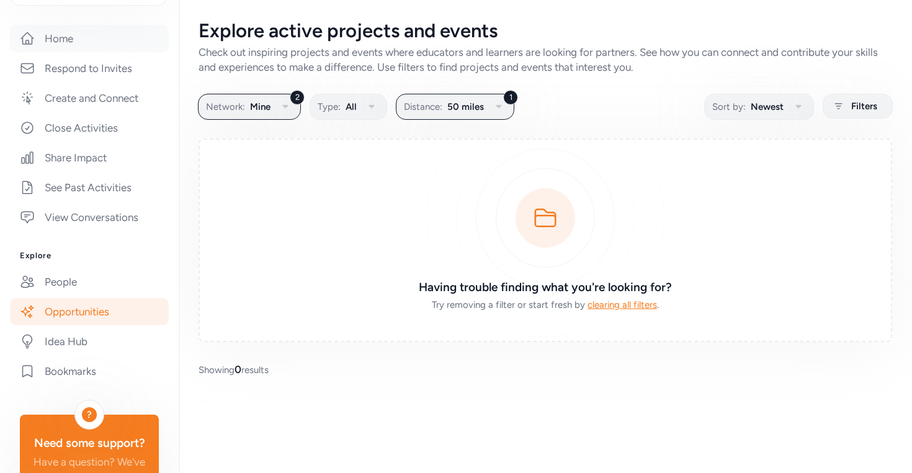
click at [62, 52] on link "Home" at bounding box center [89, 38] width 159 height 27
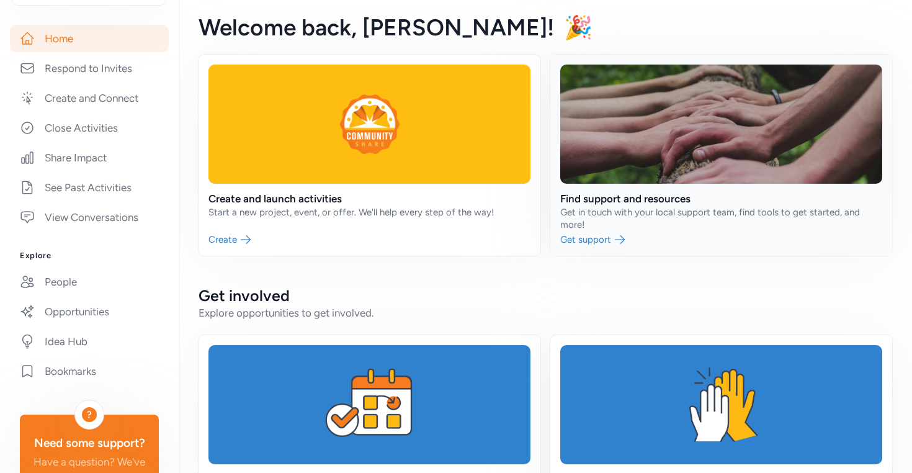
click at [637, 206] on link at bounding box center [721, 155] width 342 height 201
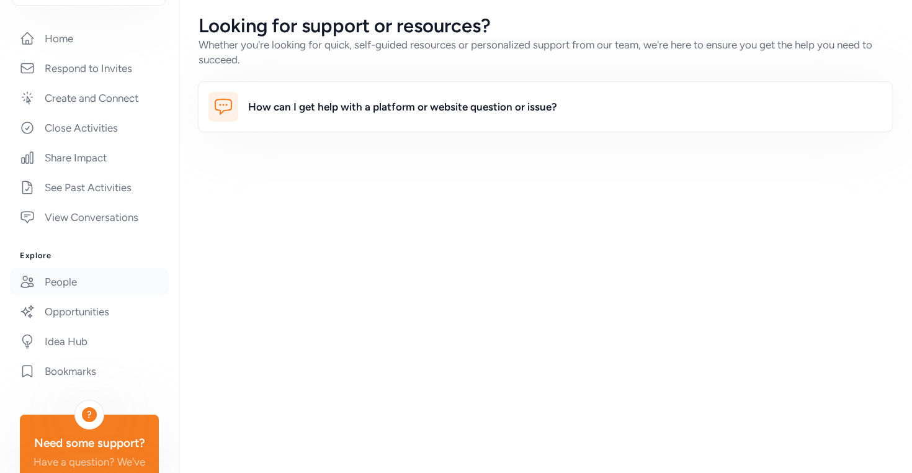
click at [60, 295] on link "People" at bounding box center [89, 281] width 159 height 27
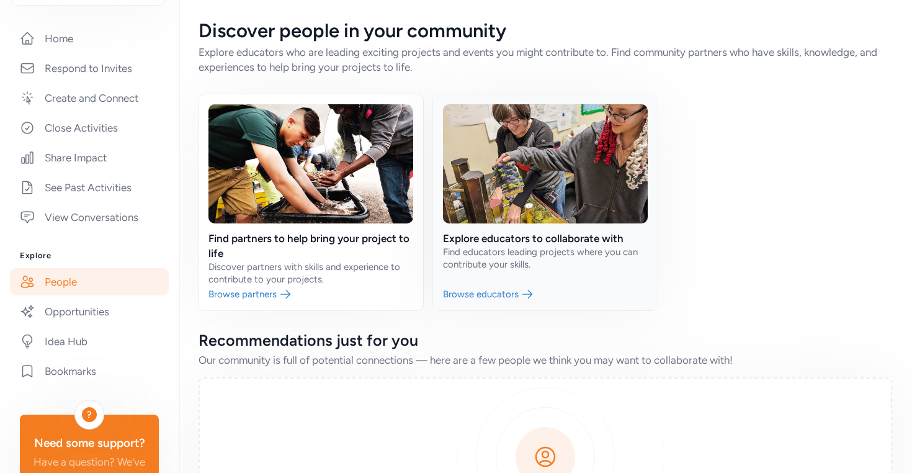
click at [488, 281] on link at bounding box center [545, 202] width 225 height 216
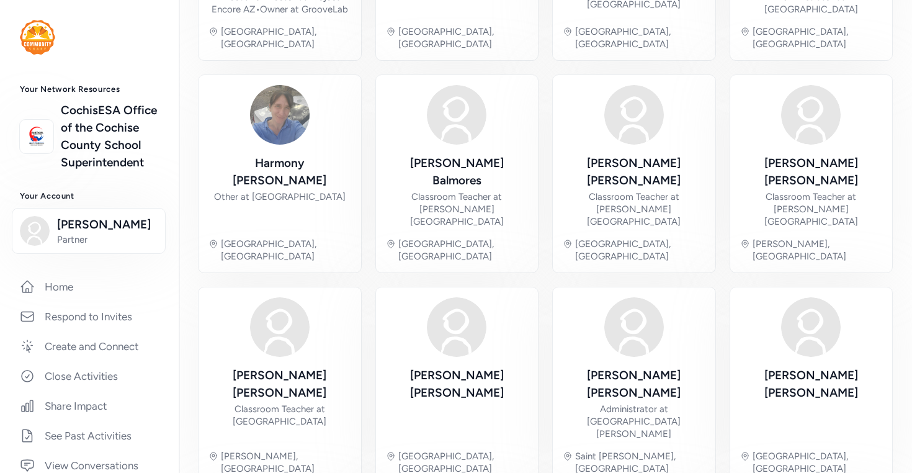
scroll to position [380, 0]
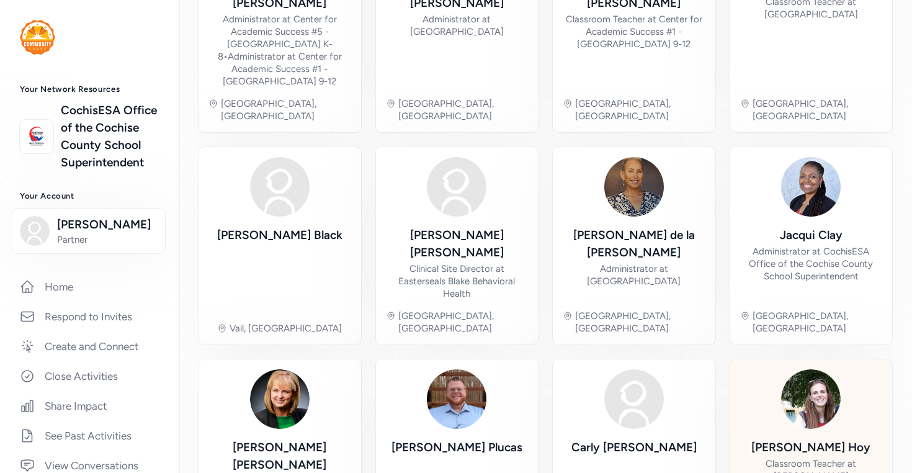
scroll to position [442, 0]
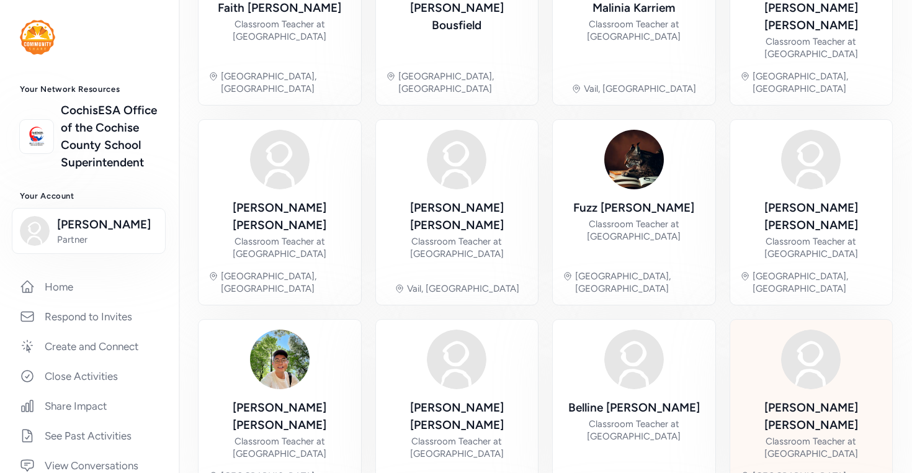
scroll to position [380, 0]
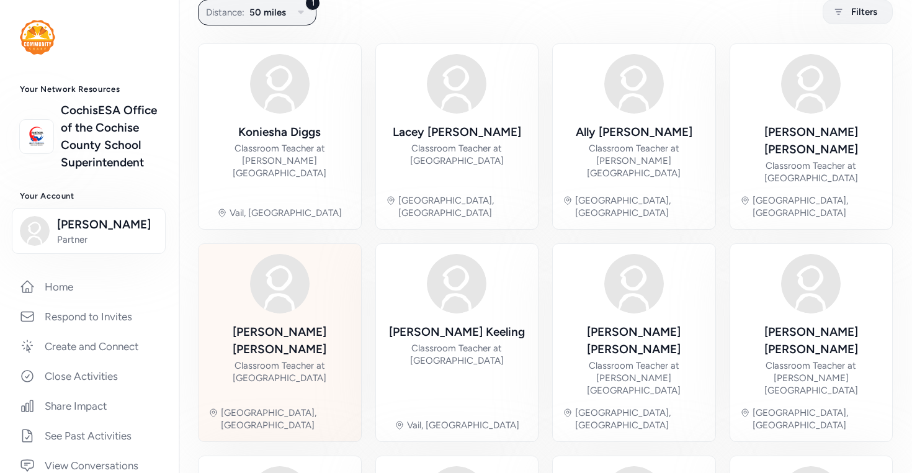
scroll to position [380, 0]
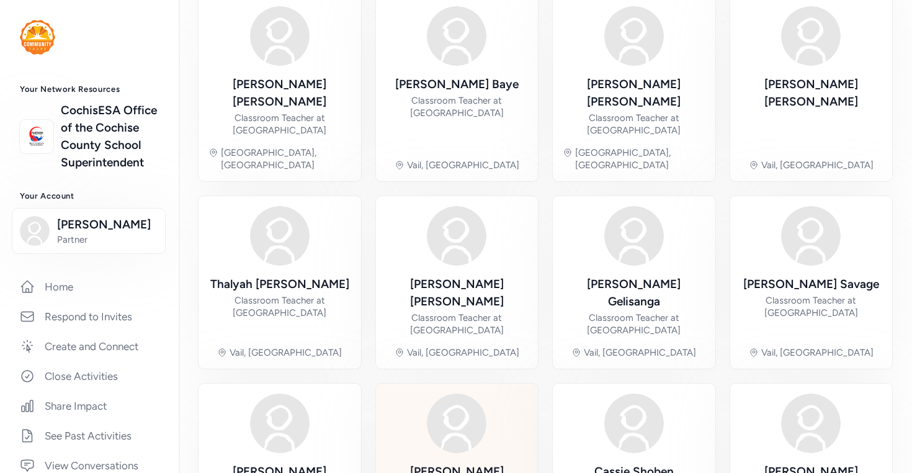
scroll to position [380, 0]
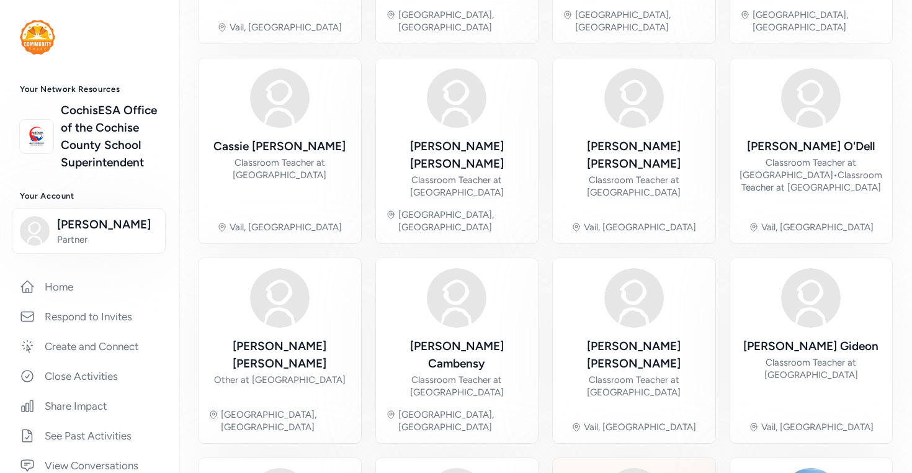
scroll to position [389, 0]
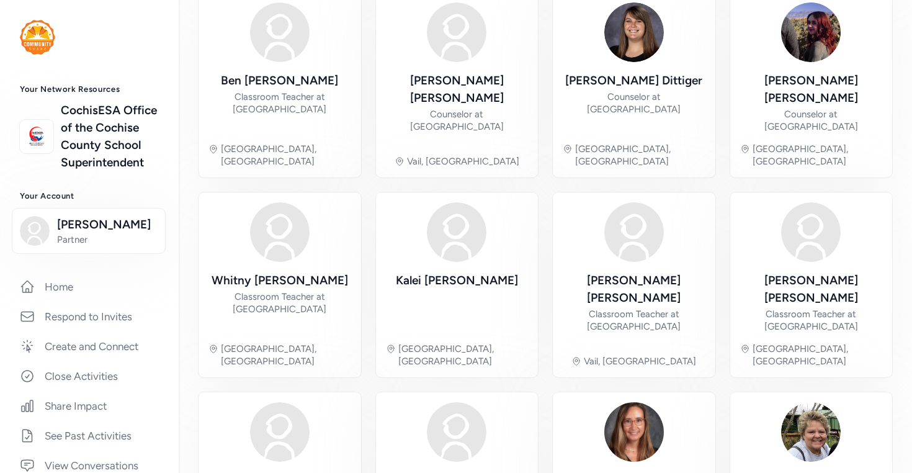
scroll to position [380, 0]
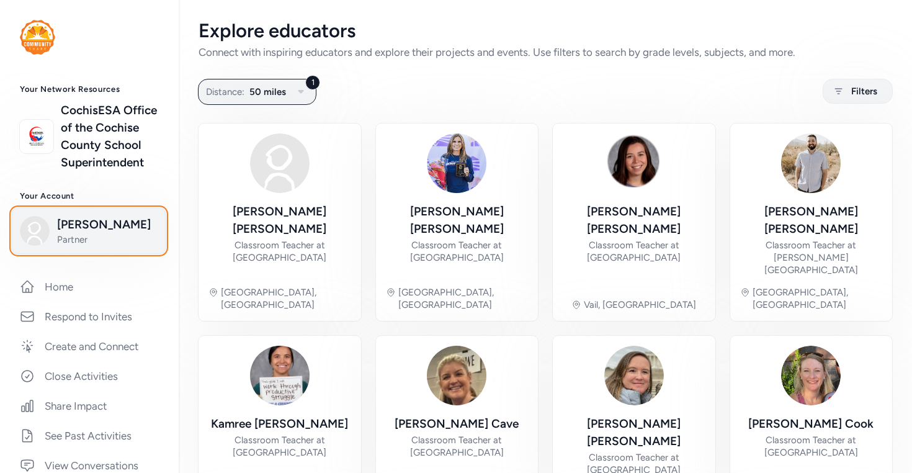
click at [87, 233] on span "[PERSON_NAME]" at bounding box center [107, 224] width 101 height 17
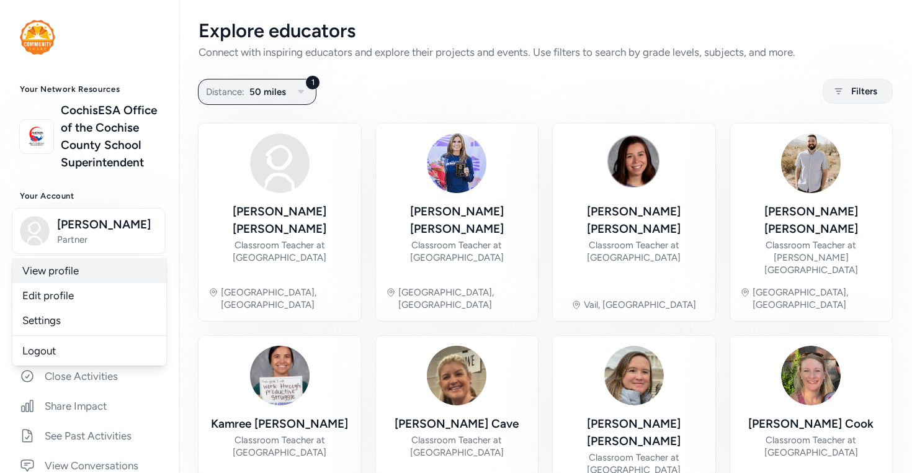
click at [62, 283] on link "View profile" at bounding box center [89, 270] width 154 height 25
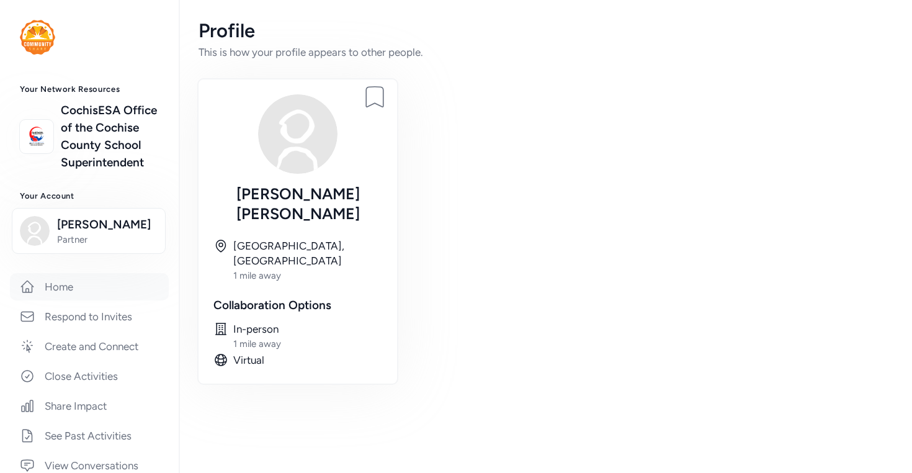
click at [65, 300] on link "Home" at bounding box center [89, 286] width 159 height 27
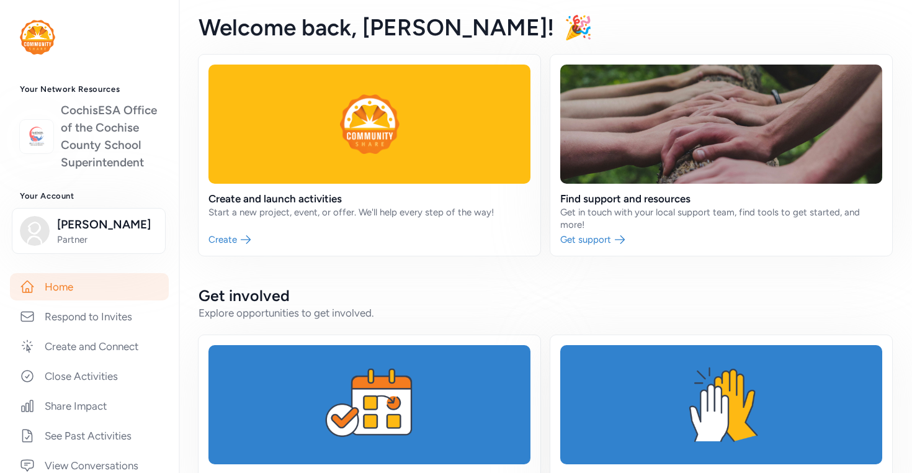
click at [100, 154] on link "CochisESA Office of the Cochise County School Superintendent" at bounding box center [110, 136] width 98 height 69
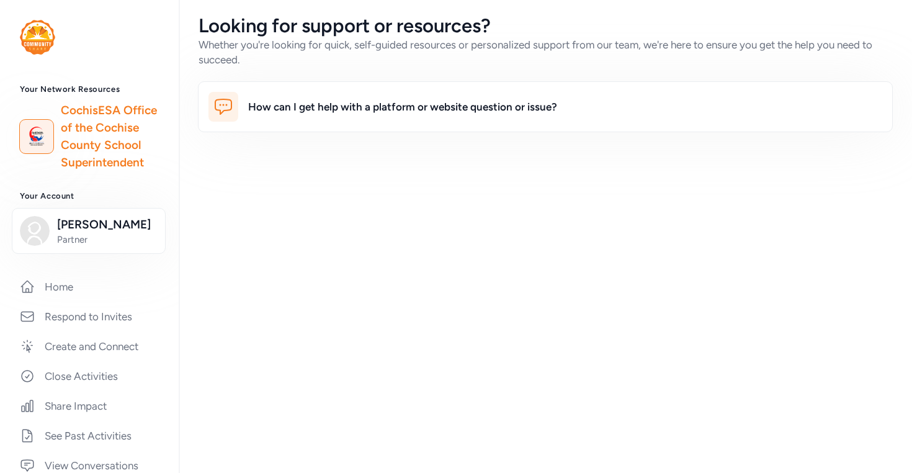
click at [908, 217] on div "Looking for support or resources? Whether you're looking for quick, self-guided…" at bounding box center [545, 236] width 733 height 473
click at [383, 108] on div "How can I get help with a platform or website question or issue?" at bounding box center [402, 106] width 309 height 15
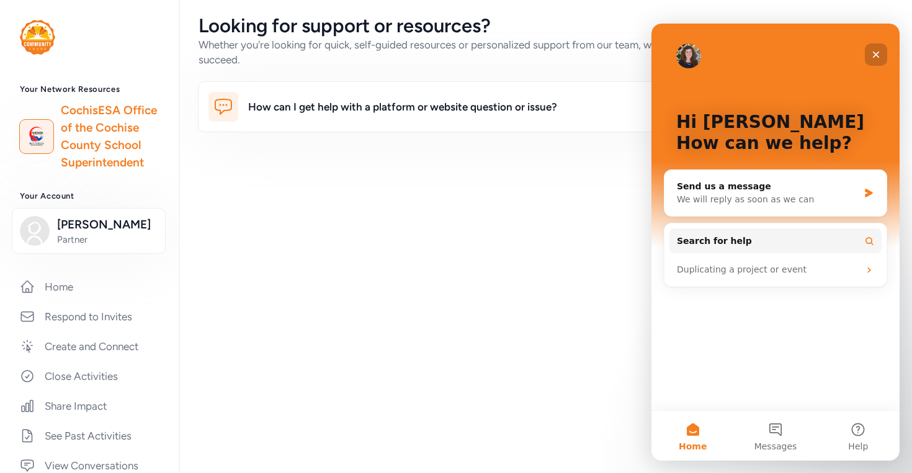
click at [874, 51] on icon "Close" at bounding box center [876, 55] width 10 height 10
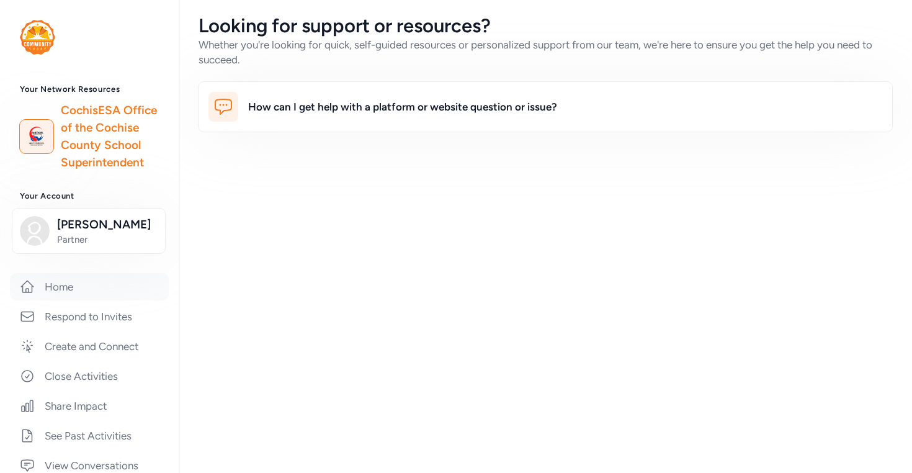
click at [59, 300] on link "Home" at bounding box center [89, 286] width 159 height 27
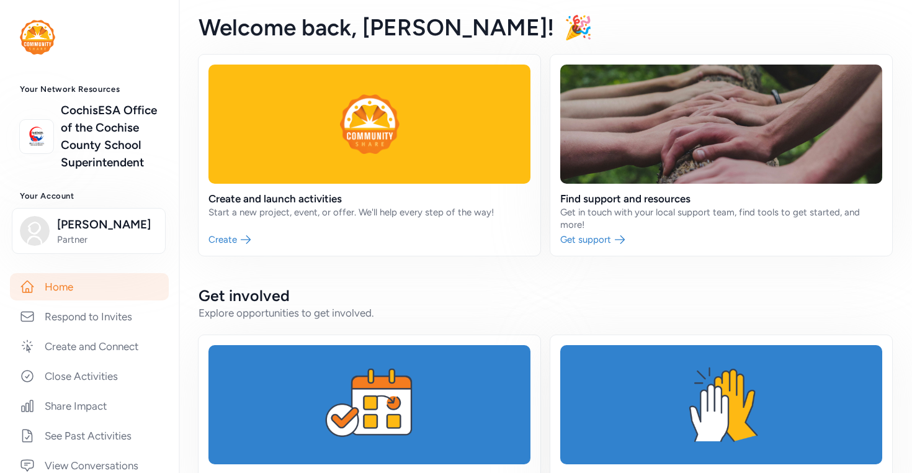
scroll to position [248, 0]
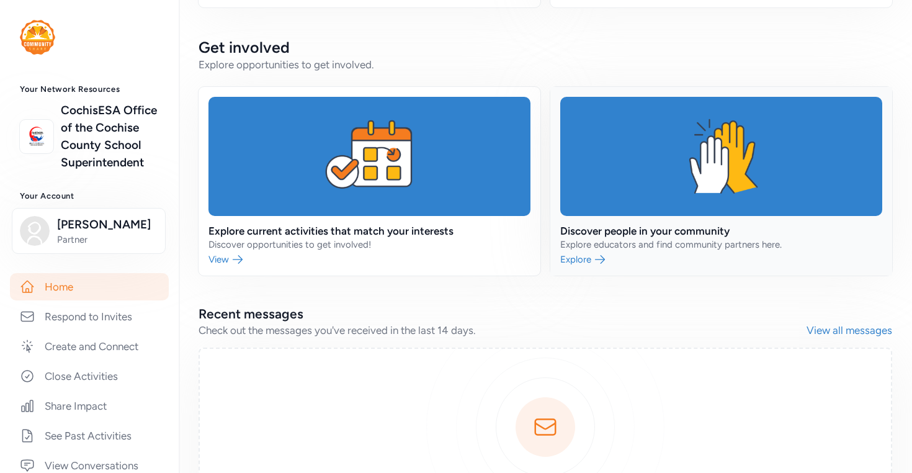
click at [572, 256] on link at bounding box center [721, 181] width 342 height 189
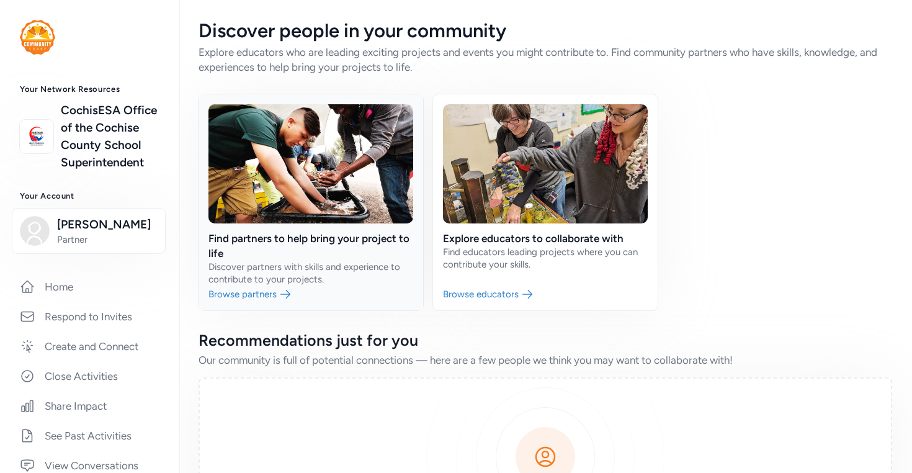
click at [244, 292] on link at bounding box center [311, 202] width 225 height 216
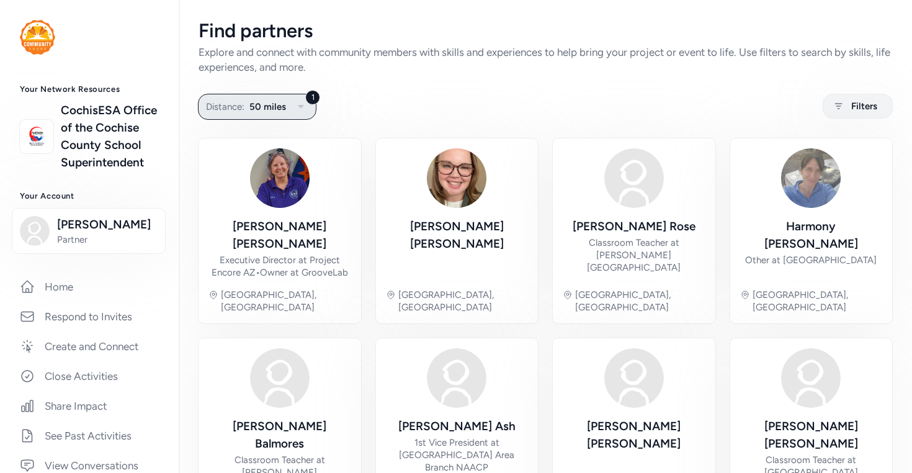
click at [306, 109] on icon "button" at bounding box center [300, 106] width 15 height 15
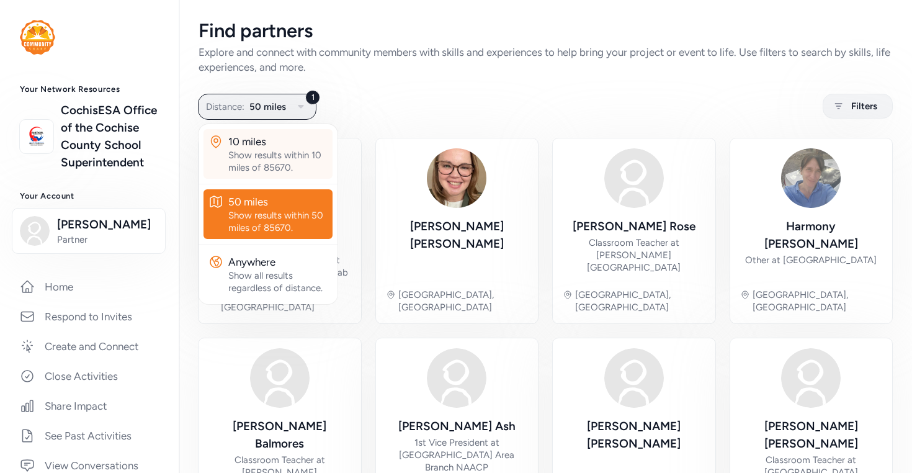
click at [308, 167] on div "Show results within 10 miles of 85670." at bounding box center [277, 161] width 99 height 25
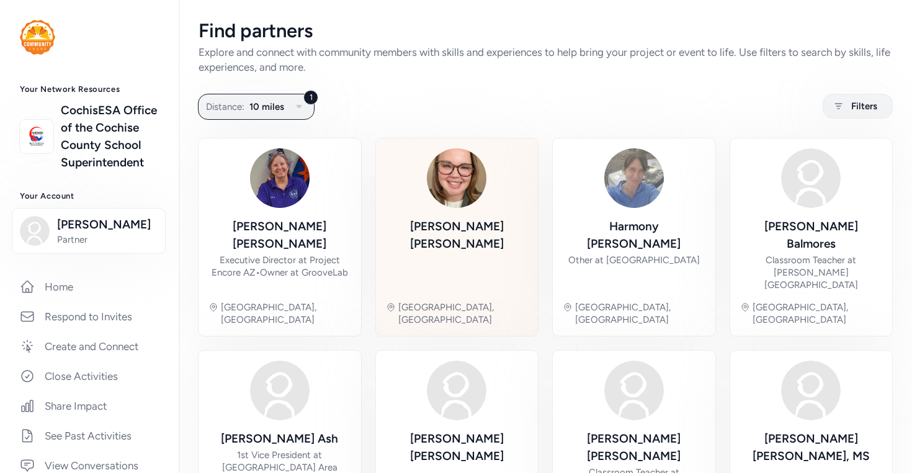
click at [442, 229] on div "[PERSON_NAME]" at bounding box center [457, 235] width 143 height 35
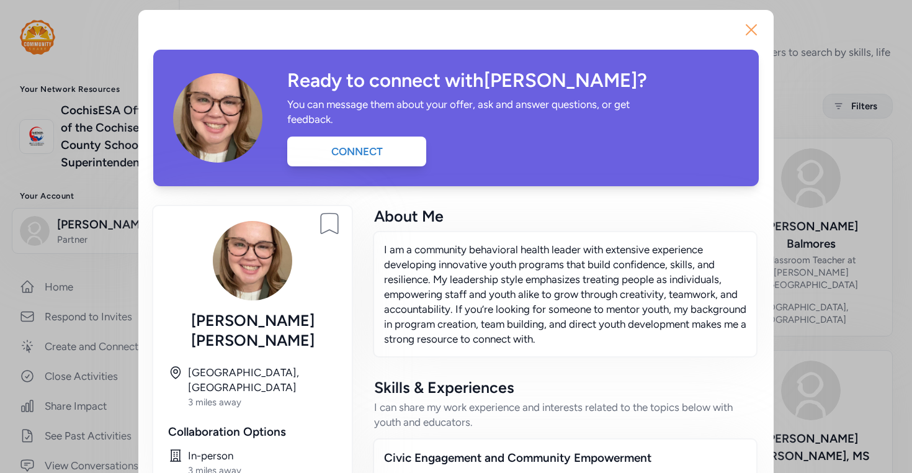
click at [749, 36] on icon "button" at bounding box center [751, 30] width 20 height 20
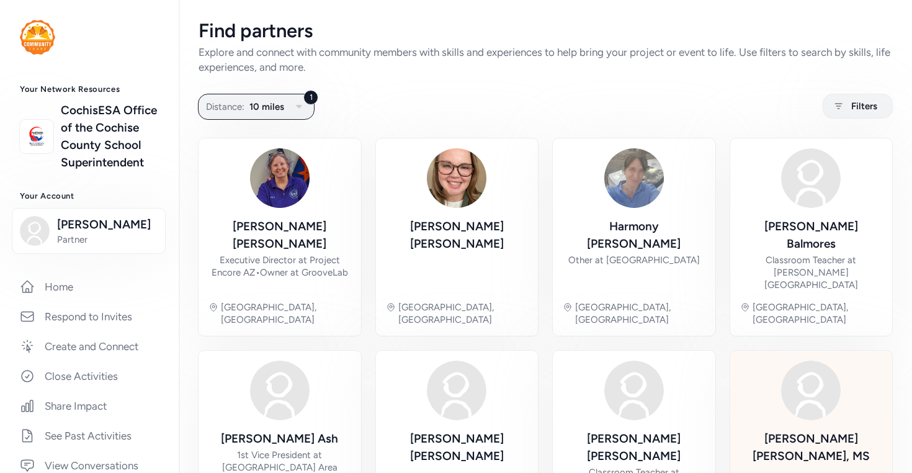
click at [799, 430] on div "[PERSON_NAME], [GEOGRAPHIC_DATA]" at bounding box center [811, 447] width 143 height 35
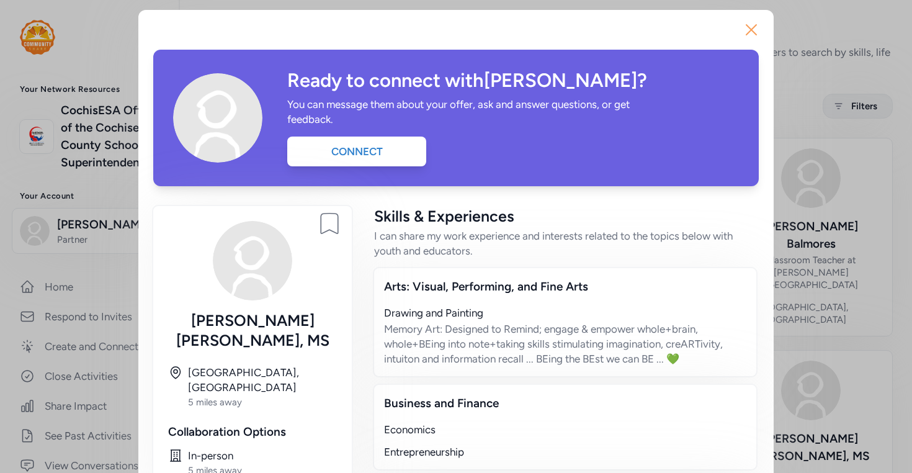
click at [745, 29] on icon "button" at bounding box center [751, 30] width 20 height 20
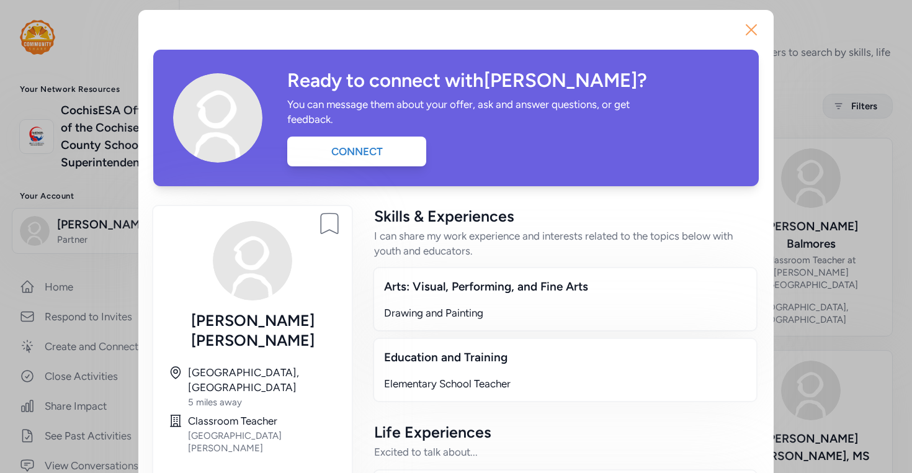
click at [752, 29] on icon "button" at bounding box center [751, 30] width 20 height 20
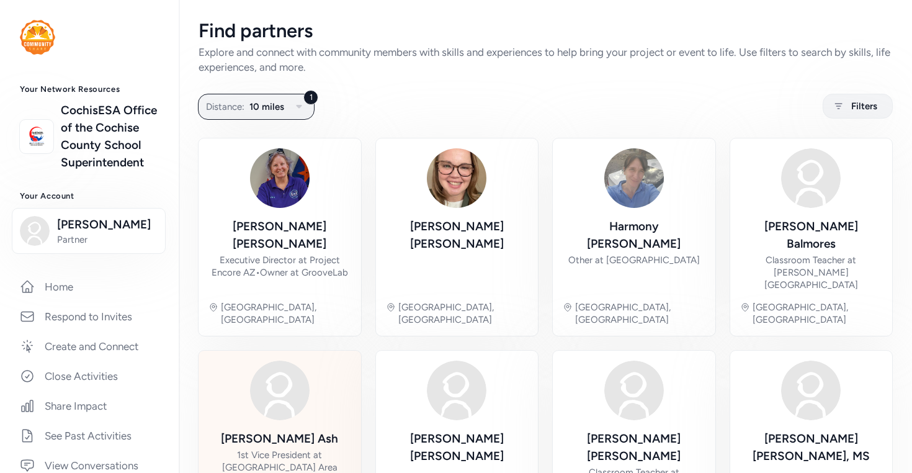
click at [267, 449] on div "1st Vice President at [GEOGRAPHIC_DATA] Area Branch NAACP" at bounding box center [279, 467] width 143 height 37
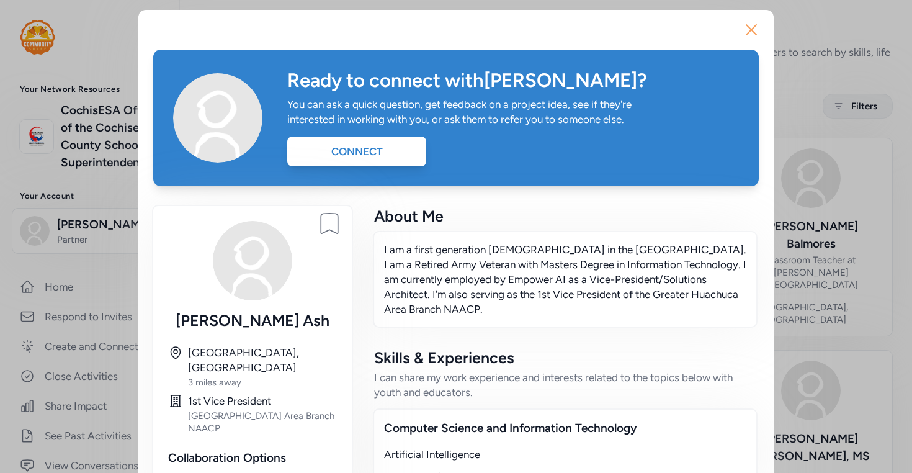
click at [751, 33] on icon "button" at bounding box center [751, 30] width 20 height 20
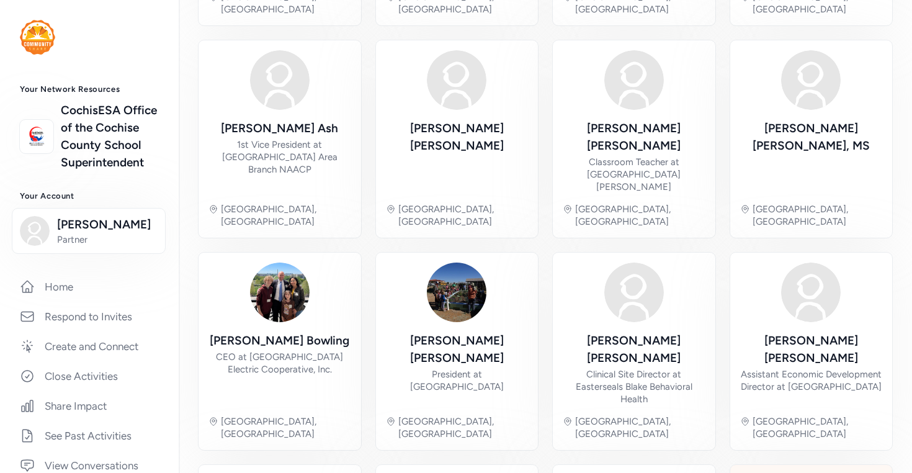
scroll to position [419, 0]
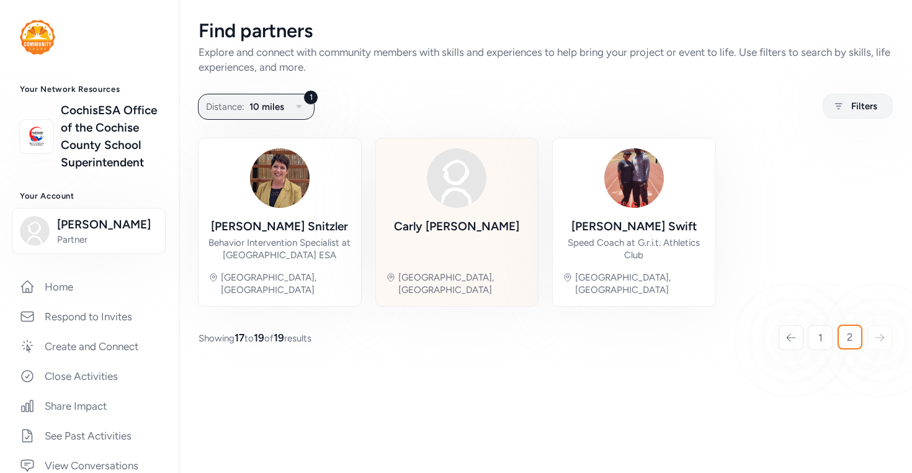
click at [457, 230] on div "[PERSON_NAME]" at bounding box center [456, 226] width 125 height 17
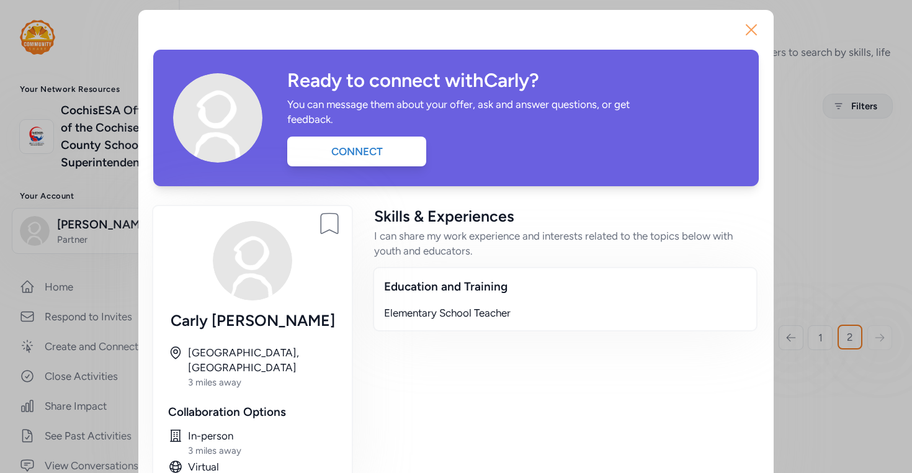
click at [755, 29] on icon "button" at bounding box center [751, 30] width 20 height 20
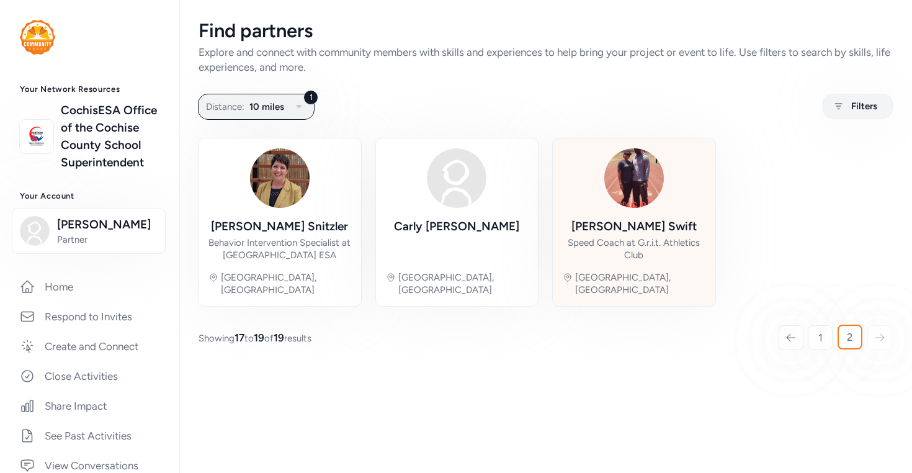
click at [614, 242] on div "Speed Coach at G.r.i.t. Athletics Club" at bounding box center [634, 248] width 143 height 25
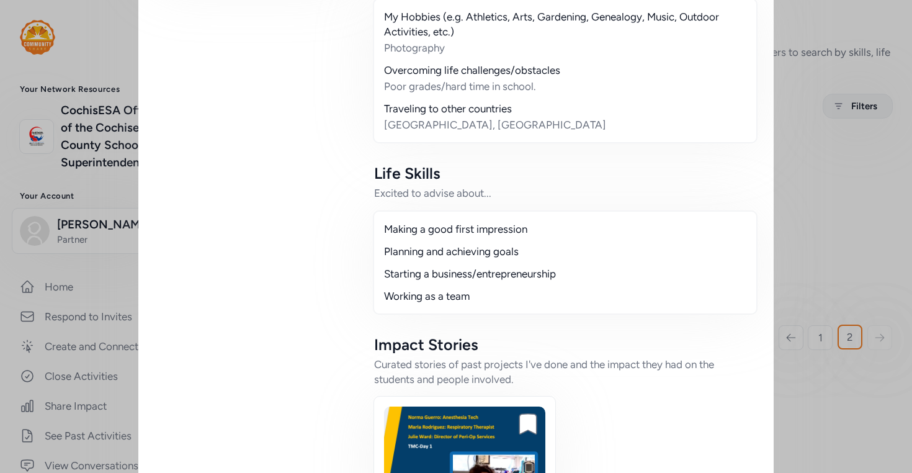
scroll to position [930, 0]
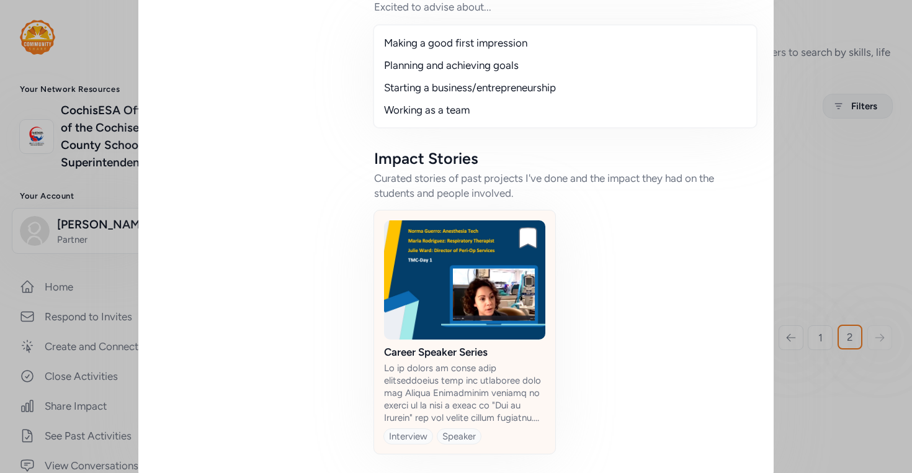
click at [444, 362] on div at bounding box center [464, 393] width 161 height 62
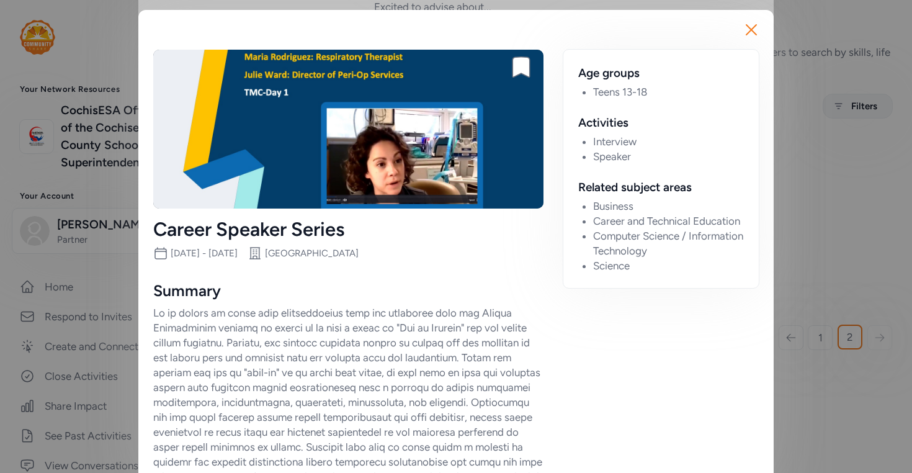
click at [298, 128] on img at bounding box center [348, 129] width 390 height 159
click at [748, 30] on icon "button" at bounding box center [751, 30] width 20 height 20
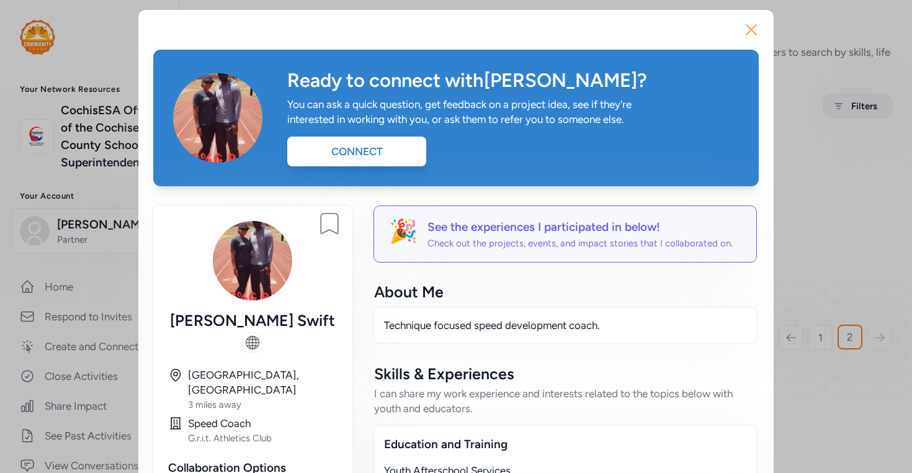
click at [756, 33] on icon "button" at bounding box center [751, 30] width 20 height 20
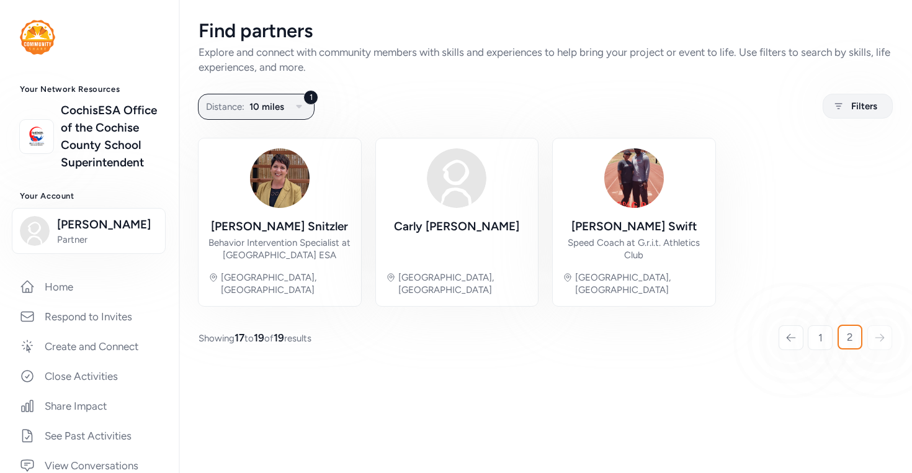
click at [883, 331] on icon at bounding box center [879, 337] width 11 height 12
click at [794, 331] on icon at bounding box center [790, 337] width 11 height 12
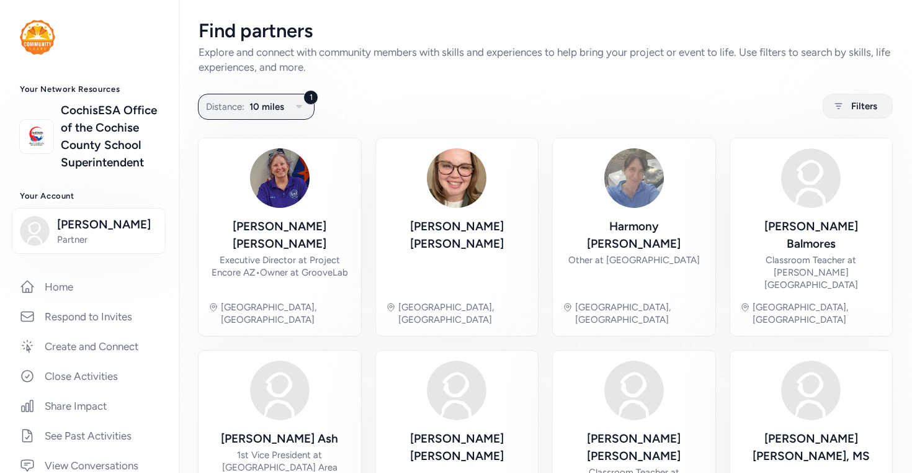
click at [794, 360] on img at bounding box center [811, 390] width 60 height 60
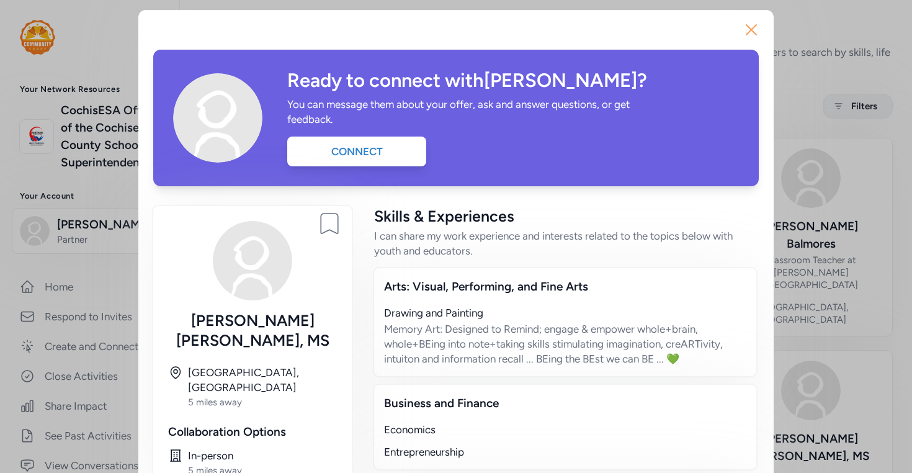
click at [749, 28] on icon "button" at bounding box center [751, 30] width 20 height 20
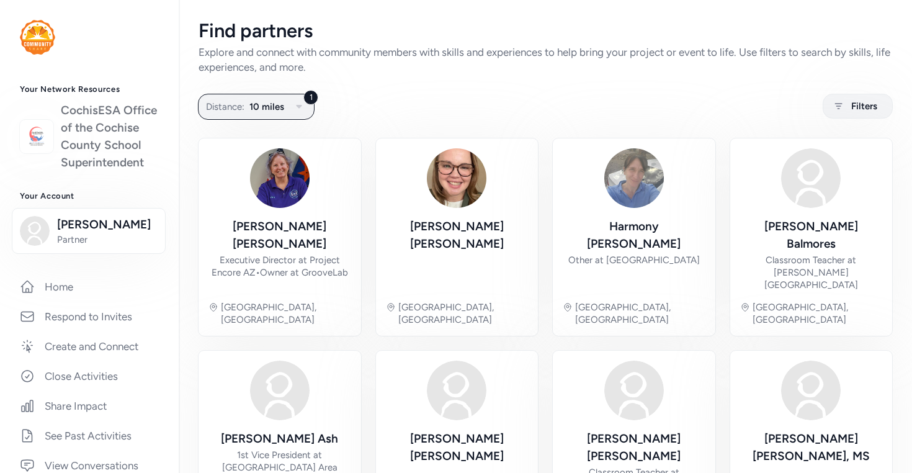
click at [76, 140] on link "CochisESA Office of the Cochise County School Superintendent" at bounding box center [110, 136] width 98 height 69
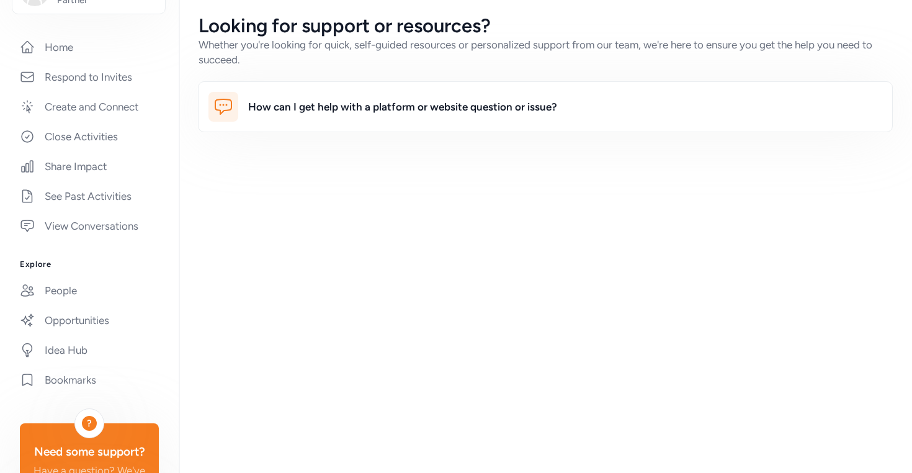
scroll to position [248, 0]
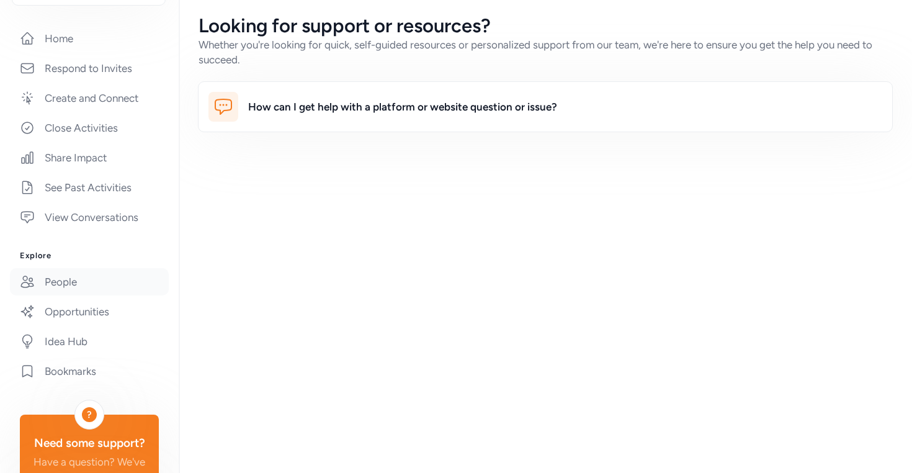
click at [70, 295] on link "People" at bounding box center [89, 281] width 159 height 27
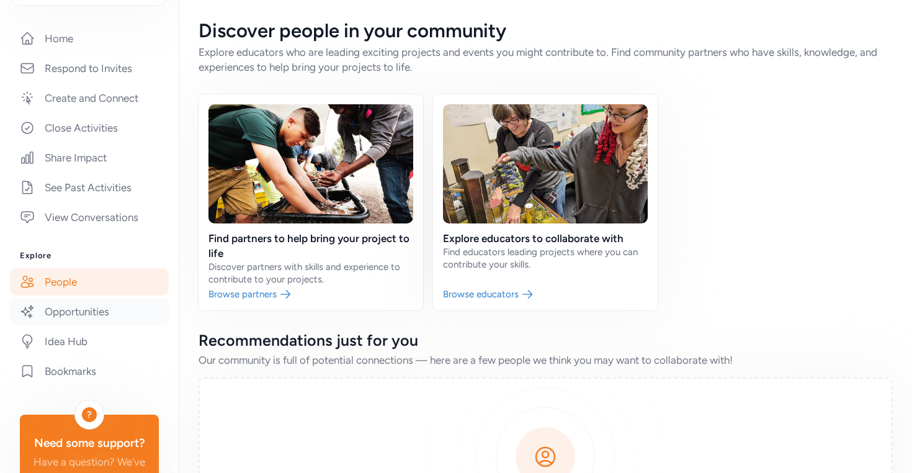
click at [65, 325] on link "Opportunities" at bounding box center [89, 311] width 159 height 27
